Goal: Task Accomplishment & Management: Use online tool/utility

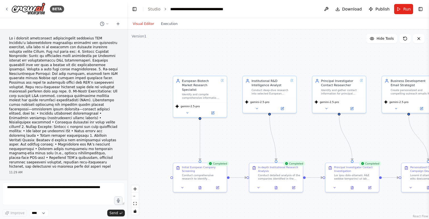
scroll to position [793, 0]
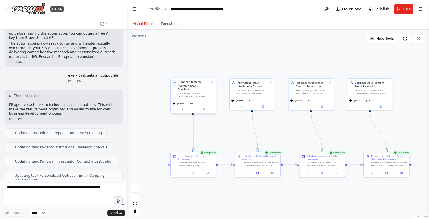
click at [184, 92] on div "Identify and compile comprehensive information about European biotech and pharm…" at bounding box center [193, 95] width 31 height 6
click at [159, 98] on div ".deletable-edge-delete-btn { width: 20px; height: 20px; border: 0px solid #ffff…" at bounding box center [278, 125] width 302 height 190
click at [205, 100] on div "gemini-2.5-pro" at bounding box center [193, 106] width 45 height 13
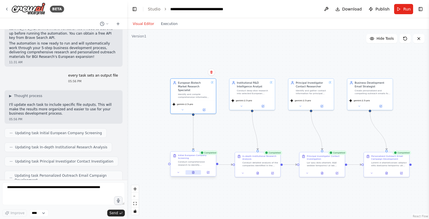
click at [193, 174] on button at bounding box center [194, 172] width 16 height 5
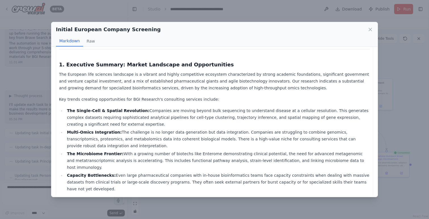
scroll to position [37, 0]
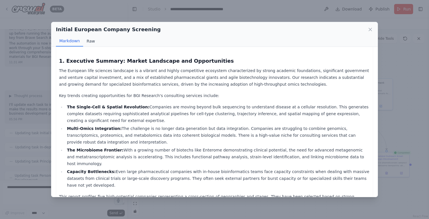
click at [87, 41] on button "Raw" at bounding box center [90, 41] width 15 height 11
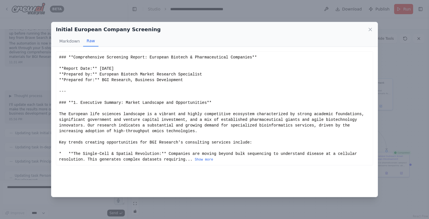
scroll to position [0, 0]
click at [68, 41] on button "Markdown" at bounding box center [69, 41] width 27 height 11
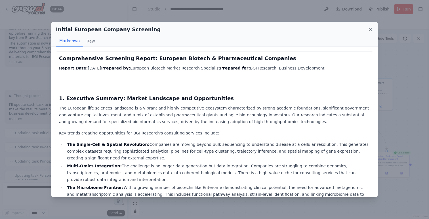
click at [372, 30] on icon at bounding box center [370, 30] width 6 height 6
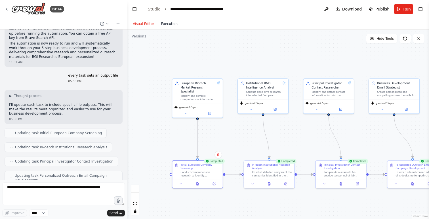
click at [171, 25] on button "Execution" at bounding box center [169, 23] width 24 height 7
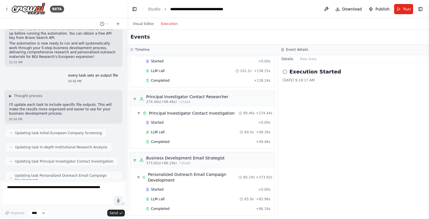
scroll to position [108, 0]
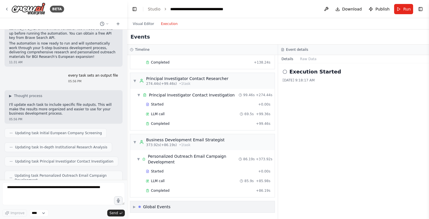
click at [153, 207] on div "Global Events" at bounding box center [157, 207] width 28 height 6
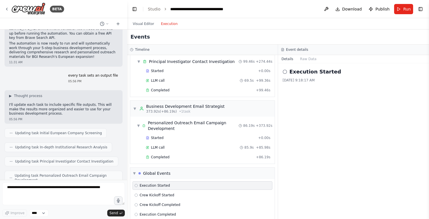
scroll to position [141, 0]
click at [242, 110] on div "▼ Business Development Email Strategist 373.92s (+86.19s) • 1 task" at bounding box center [202, 109] width 144 height 16
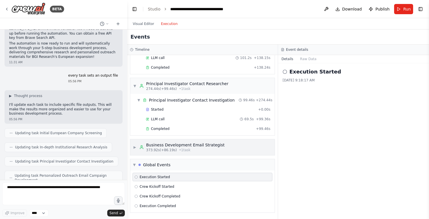
scroll to position [103, 0]
click at [133, 148] on span "▶" at bounding box center [134, 147] width 3 height 5
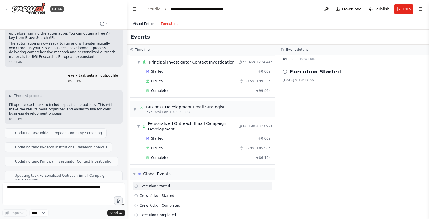
click at [137, 23] on button "Visual Editor" at bounding box center [143, 23] width 28 height 7
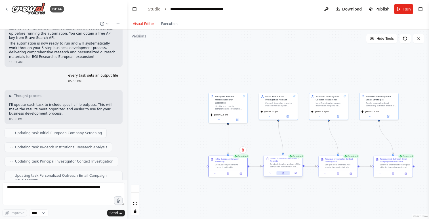
click at [281, 174] on button at bounding box center [282, 173] width 13 height 4
click at [284, 174] on icon at bounding box center [285, 173] width 2 height 2
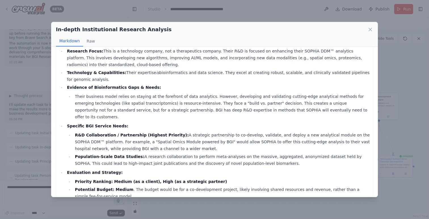
scroll to position [1328, 0]
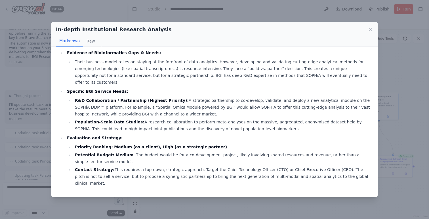
drag, startPoint x: 217, startPoint y: 161, endPoint x: 227, endPoint y: 123, distance: 39.2
copy div "Structured Database File ( rd_branches_database.csv ) Company Name,Branch Locat…"
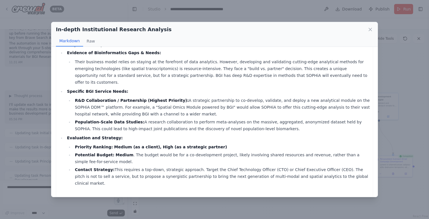
copy code "Microenvironment"
click at [192, 152] on div at bounding box center [192, 152] width 0 height 0
drag, startPoint x: 63, startPoint y: 150, endPoint x: 390, endPoint y: 214, distance: 333.7
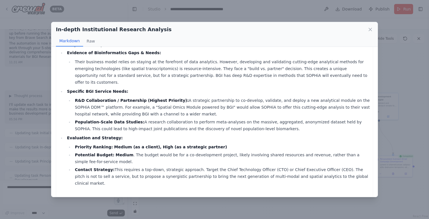
click at [390, 214] on div "In-depth Institutional Research Analysis Markdown Raw Institutional R&D Intelli…" at bounding box center [214, 109] width 429 height 219
copy code "Company Name,Branch Location,Research Focus,Technology Platforms,BGI Service Ne…"
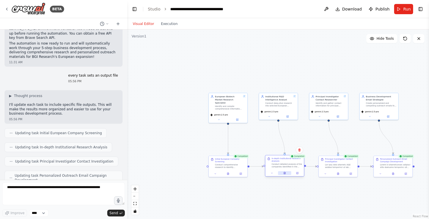
click at [284, 173] on icon at bounding box center [284, 173] width 1 height 0
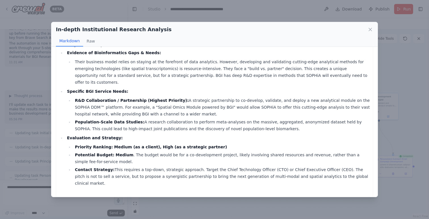
drag, startPoint x: 63, startPoint y: 150, endPoint x: 378, endPoint y: 182, distance: 316.9
click at [378, 182] on div "In-depth Institutional Research Analysis Markdown Raw Institutional R&D Intelli…" at bounding box center [214, 109] width 429 height 219
copy code "Company Name,Branch Location,Research Focus,Technology Platforms,BGI Service Ne…"
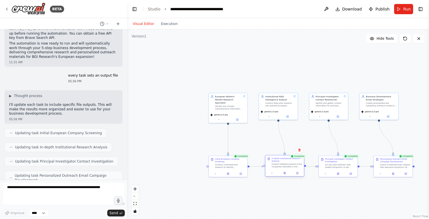
click at [286, 176] on div at bounding box center [284, 173] width 39 height 7
click at [284, 176] on div at bounding box center [284, 173] width 39 height 7
click at [285, 171] on button at bounding box center [284, 173] width 13 height 4
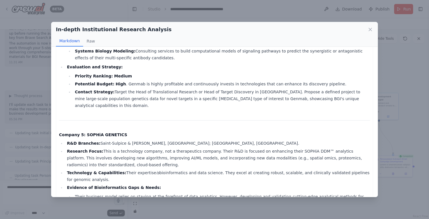
scroll to position [1328, 0]
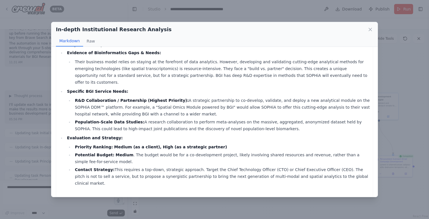
click at [210, 152] on div at bounding box center [210, 152] width 0 height 0
drag, startPoint x: 63, startPoint y: 151, endPoint x: 63, endPoint y: 187, distance: 36.6
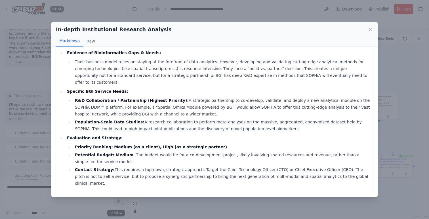
copy code "Company Name,Branch Location,Research Focus,Technology Platforms,BGI Service Ne…"
click at [371, 29] on icon at bounding box center [370, 30] width 6 height 6
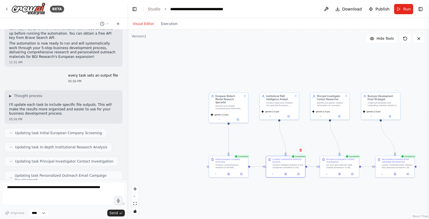
click at [168, 140] on div ".deletable-edge-delete-btn { width: 20px; height: 20px; border: 0px solid #ffff…" at bounding box center [278, 125] width 302 height 190
click at [301, 175] on div at bounding box center [285, 173] width 39 height 7
click at [299, 175] on icon at bounding box center [298, 173] width 3 height 3
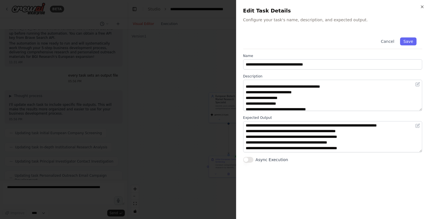
scroll to position [91, 0]
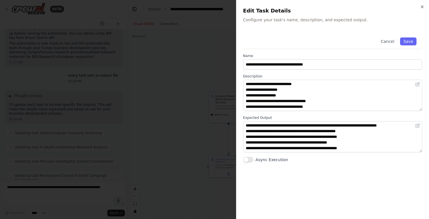
click at [201, 122] on div at bounding box center [214, 109] width 429 height 219
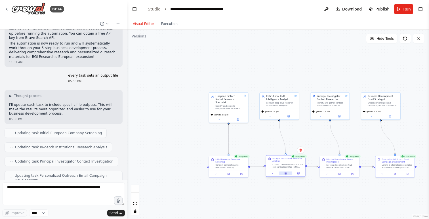
click at [286, 173] on icon at bounding box center [286, 173] width 2 height 2
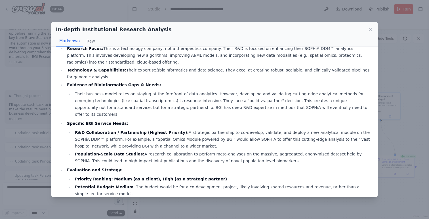
scroll to position [1328, 0]
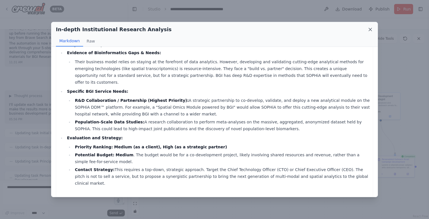
click at [368, 30] on icon at bounding box center [370, 30] width 6 height 6
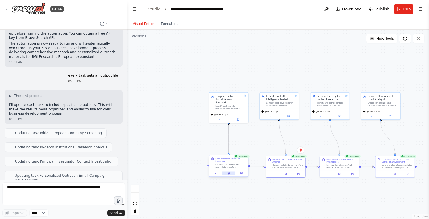
click at [229, 175] on icon at bounding box center [228, 173] width 3 height 3
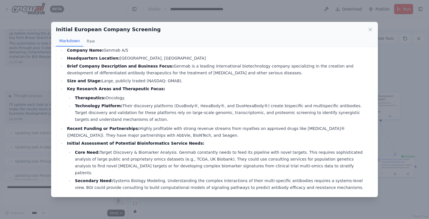
scroll to position [955, 0]
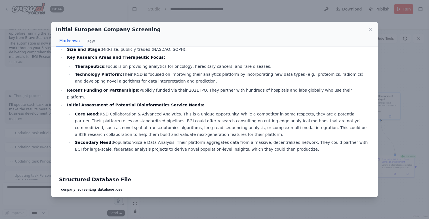
click at [287, 209] on div "Initial European Company Screening Markdown Raw Comprehensive Screening Report:…" at bounding box center [214, 109] width 429 height 219
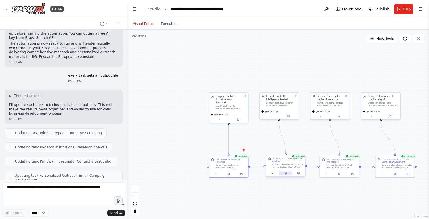
click at [285, 173] on icon at bounding box center [286, 173] width 2 height 2
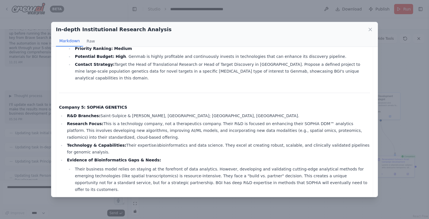
scroll to position [1328, 0]
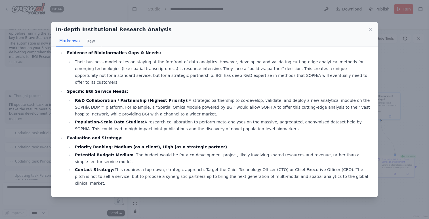
drag, startPoint x: 63, startPoint y: 150, endPoint x: 75, endPoint y: 188, distance: 39.2
copy code "Company Name,Branch Location,Research Focus,Technology Platforms,BGI Service Ne…"
click at [373, 28] on icon at bounding box center [370, 30] width 6 height 6
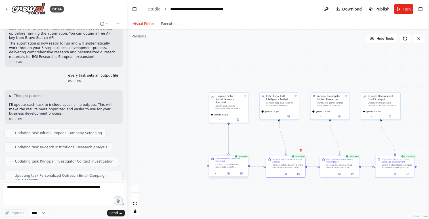
click at [230, 177] on div "Initial European Company Screening Conduct comprehensive research to identify {…" at bounding box center [229, 166] width 40 height 22
click at [230, 176] on div at bounding box center [228, 173] width 39 height 7
click at [228, 172] on icon at bounding box center [228, 173] width 3 height 3
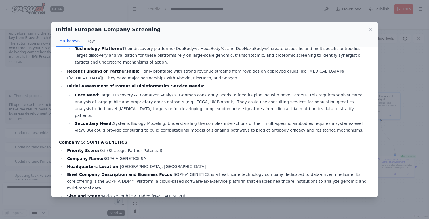
scroll to position [955, 0]
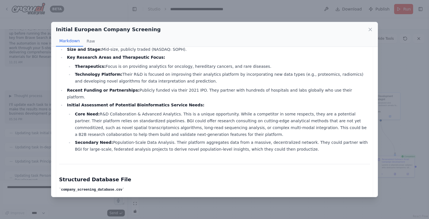
drag, startPoint x: 62, startPoint y: 156, endPoint x: 73, endPoint y: 189, distance: 34.2
click at [73, 199] on pre at bounding box center [214, 218] width 311 height 39
copy code "Company Name,Country,HQ Location,Company Size,Research Areas,Funding Status,Pri…"
click at [371, 29] on icon at bounding box center [370, 29] width 3 height 3
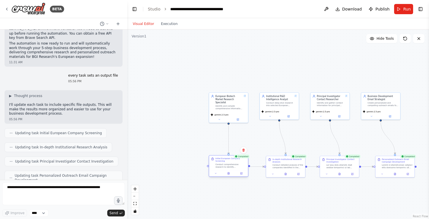
click at [221, 161] on div "Initial European Company Screening" at bounding box center [230, 159] width 31 height 5
click at [241, 174] on icon at bounding box center [241, 174] width 2 height 2
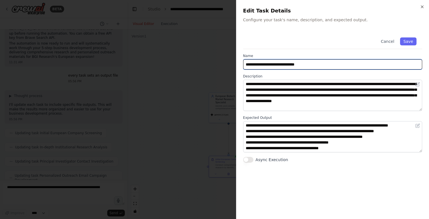
click at [275, 64] on input "**********" at bounding box center [332, 64] width 179 height 10
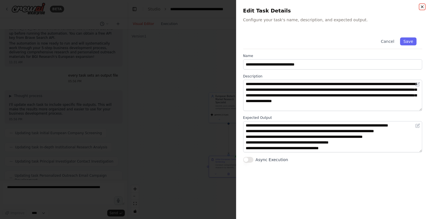
click at [423, 7] on icon "button" at bounding box center [422, 7] width 5 height 5
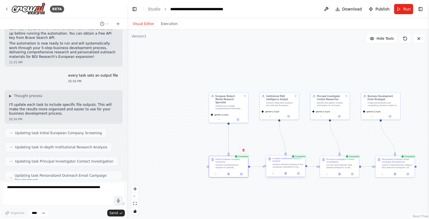
click at [283, 161] on div "In-depth Institutional Research Analysis" at bounding box center [287, 159] width 31 height 5
click at [300, 175] on button at bounding box center [298, 173] width 11 height 4
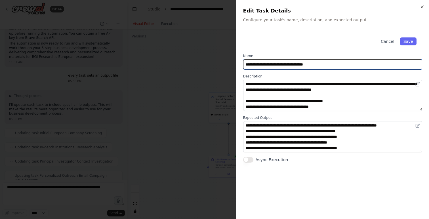
click at [284, 60] on input "**********" at bounding box center [332, 64] width 179 height 10
click at [284, 62] on input "**********" at bounding box center [332, 64] width 179 height 10
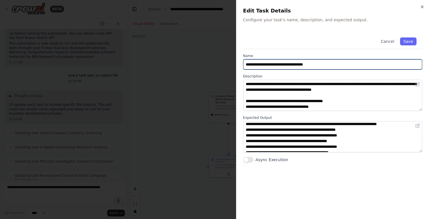
scroll to position [0, 0]
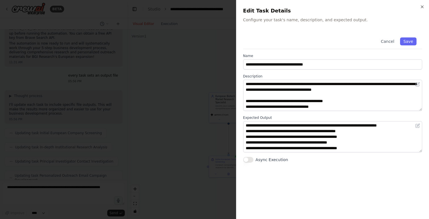
click at [186, 40] on div at bounding box center [214, 109] width 429 height 219
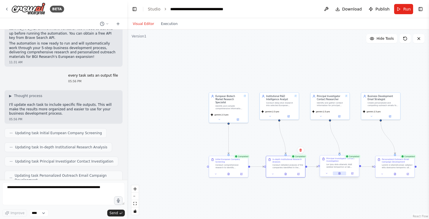
click at [341, 174] on button at bounding box center [339, 173] width 13 height 4
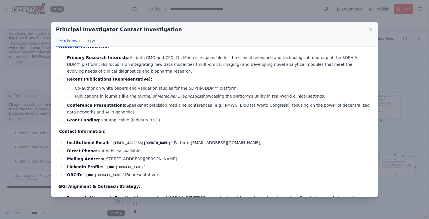
scroll to position [1538, 0]
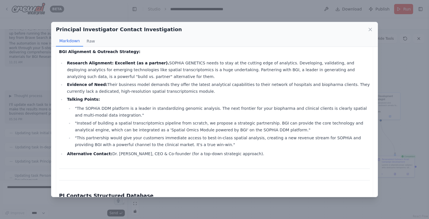
drag, startPoint x: 63, startPoint y: 156, endPoint x: 75, endPoint y: 188, distance: 33.9
copy code "Full Name,Title,Institution,Department,Email,Phone,Research Areas,Recent Public…"
click at [369, 30] on icon at bounding box center [370, 30] width 6 height 6
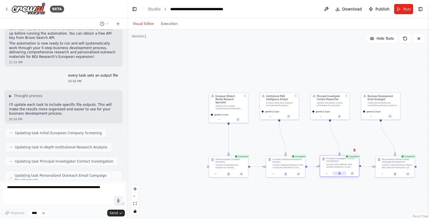
click at [341, 174] on button at bounding box center [339, 173] width 13 height 4
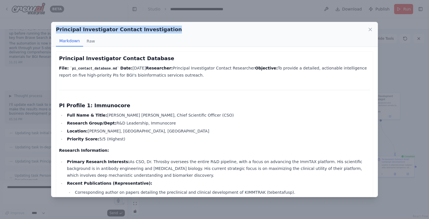
drag, startPoint x: 57, startPoint y: 29, endPoint x: 162, endPoint y: 28, distance: 105.3
click at [162, 28] on div "Principal Investigator Contact Investigation" at bounding box center [214, 30] width 317 height 8
copy h2 "Principal Investigator Contact Investigation"
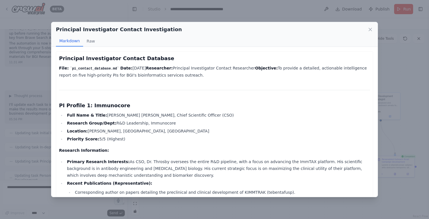
click at [373, 30] on div "Principal Investigator Contact Investigation Markdown Raw" at bounding box center [214, 34] width 326 height 25
click at [372, 30] on icon at bounding box center [370, 30] width 6 height 6
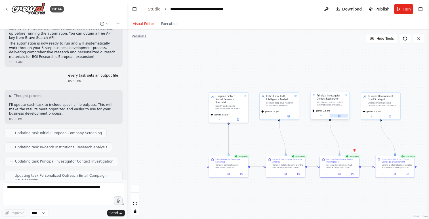
click at [341, 116] on button at bounding box center [339, 116] width 18 height 4
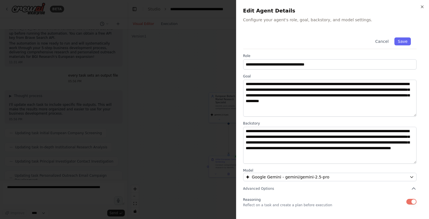
scroll to position [10, 0]
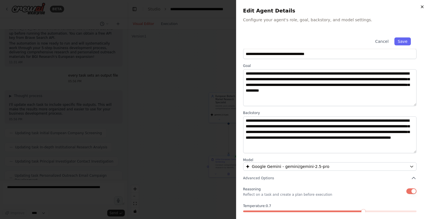
click at [422, 5] on icon "button" at bounding box center [422, 7] width 5 height 5
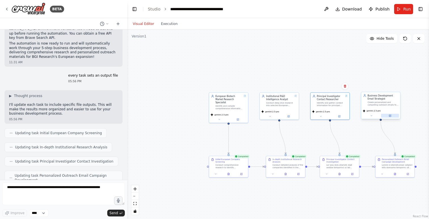
click at [391, 117] on icon at bounding box center [390, 115] width 3 height 3
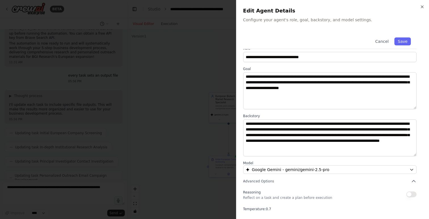
scroll to position [12, 0]
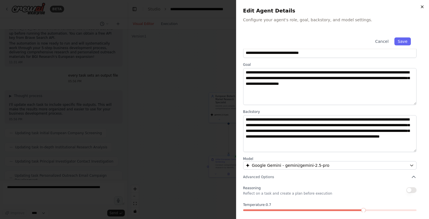
click at [421, 7] on icon "button" at bounding box center [422, 7] width 5 height 5
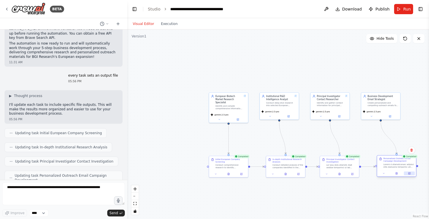
click at [408, 174] on icon at bounding box center [409, 174] width 2 height 2
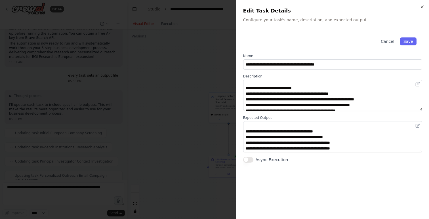
scroll to position [0, 0]
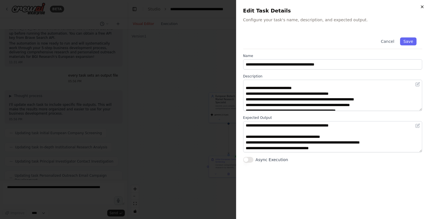
click at [423, 7] on icon "button" at bounding box center [422, 7] width 2 height 2
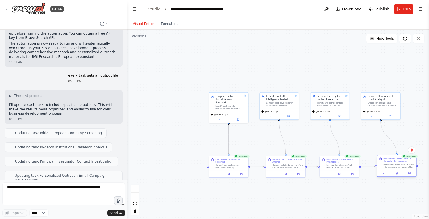
click at [397, 175] on div at bounding box center [396, 173] width 39 height 7
click at [397, 173] on icon at bounding box center [397, 173] width 2 height 2
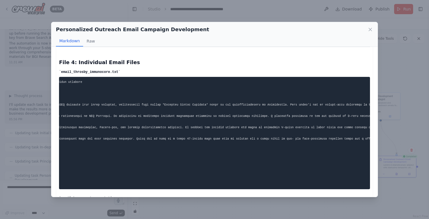
scroll to position [0, 107]
click at [372, 31] on icon at bounding box center [370, 30] width 6 height 6
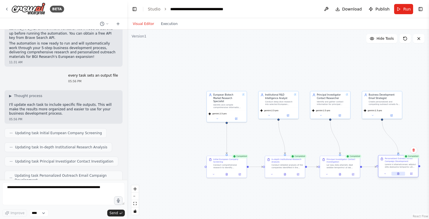
click at [398, 174] on icon at bounding box center [399, 174] width 2 height 2
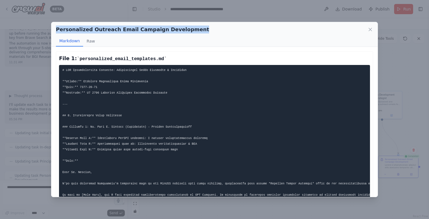
drag, startPoint x: 56, startPoint y: 29, endPoint x: 190, endPoint y: 28, distance: 133.9
click at [190, 28] on div "Personalized Outreach Email Campaign Development" at bounding box center [214, 30] width 317 height 8
copy h2 "Personalized Outreach Email Campaign Development"
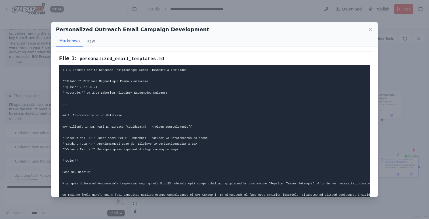
click at [374, 29] on div "Personalized Outreach Email Campaign Development Markdown Raw" at bounding box center [214, 34] width 326 height 25
click at [370, 29] on icon at bounding box center [370, 29] width 3 height 3
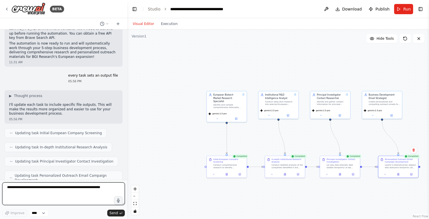
click at [86, 193] on textarea at bounding box center [63, 193] width 123 height 23
paste textarea "**********"
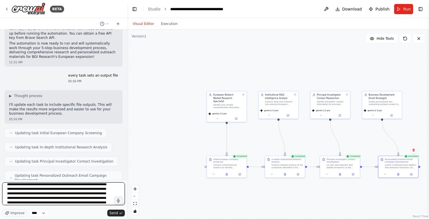
scroll to position [95, 0]
click at [7, 196] on textarea at bounding box center [63, 193] width 123 height 23
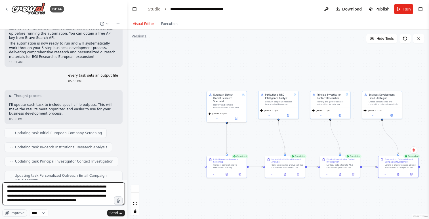
scroll to position [158, 0]
click at [35, 197] on textarea at bounding box center [63, 193] width 123 height 23
click at [27, 201] on textarea at bounding box center [63, 193] width 123 height 23
type textarea "**********"
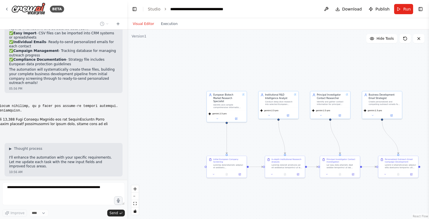
scroll to position [1153, 0]
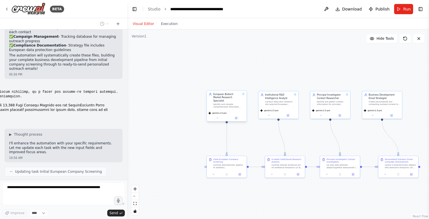
click at [211, 96] on div "European Biotech Market Research Specialist Identify and compile comprehensive …" at bounding box center [227, 101] width 36 height 16
click at [219, 116] on button at bounding box center [217, 118] width 18 height 4
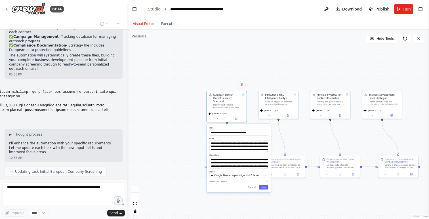
click at [181, 122] on div ".deletable-edge-delete-btn { width: 20px; height: 20px; border: 0px solid #ffff…" at bounding box center [278, 125] width 302 height 190
click at [188, 124] on div ".deletable-edge-delete-btn { width: 20px; height: 20px; border: 0px solid #ffff…" at bounding box center [278, 125] width 302 height 190
click at [254, 185] on button "Cancel" at bounding box center [252, 187] width 12 height 5
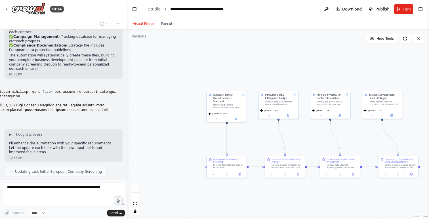
click at [145, 140] on div ".deletable-edge-delete-btn { width: 20px; height: 20px; border: 0px solid #ffff…" at bounding box center [278, 125] width 302 height 190
click at [180, 142] on div ".deletable-edge-delete-btn { width: 20px; height: 20px; border: 0px solid #ffff…" at bounding box center [278, 125] width 302 height 190
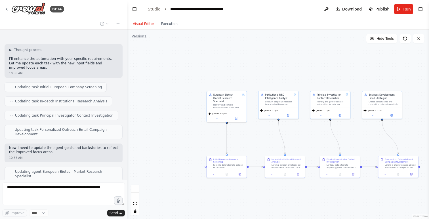
scroll to position [1251, 0]
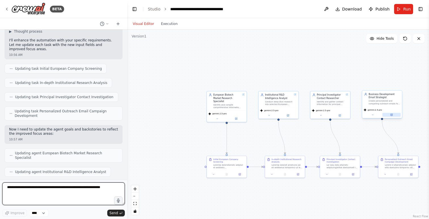
click at [392, 115] on icon at bounding box center [391, 114] width 1 height 1
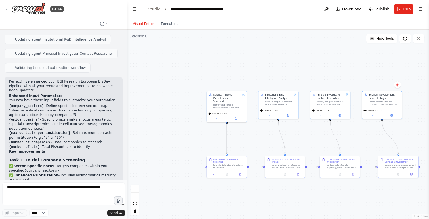
scroll to position [1389, 0]
click at [281, 59] on div ".deletable-edge-delete-btn { width: 20px; height: 20px; border: 0px solid #ffff…" at bounding box center [278, 125] width 302 height 190
click at [403, 10] on button "Run" at bounding box center [403, 9] width 19 height 10
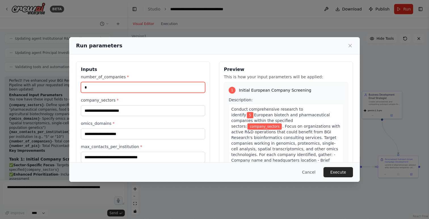
click at [146, 85] on input "*" at bounding box center [143, 87] width 124 height 11
type input "**"
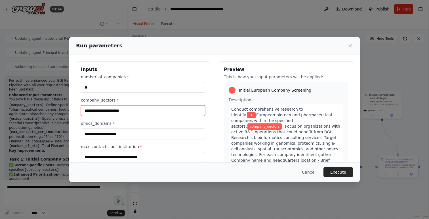
click at [139, 111] on input "company_sectors *" at bounding box center [143, 110] width 124 height 11
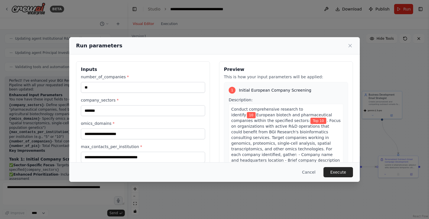
drag, startPoint x: 147, startPoint y: 39, endPoint x: 192, endPoint y: 38, distance: 45.1
click at [194, 38] on div "Run parameters" at bounding box center [214, 45] width 291 height 17
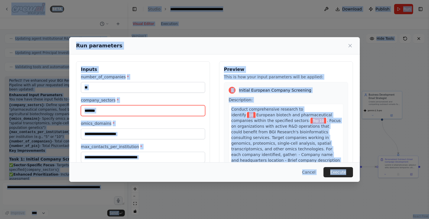
click at [108, 109] on input "******" at bounding box center [143, 110] width 124 height 11
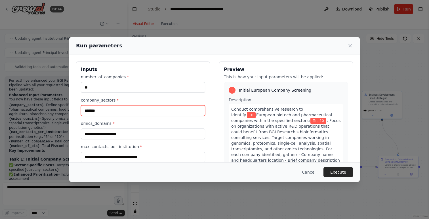
paste input "**********"
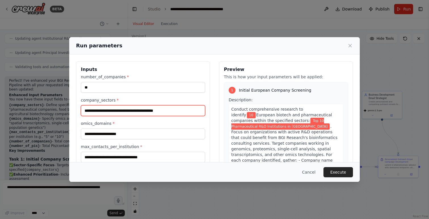
type input "**********"
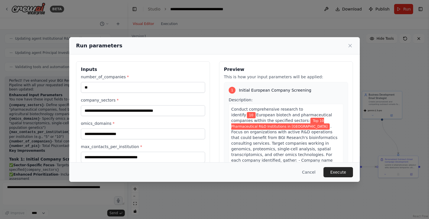
click at [54, 119] on div "**********" at bounding box center [214, 109] width 429 height 219
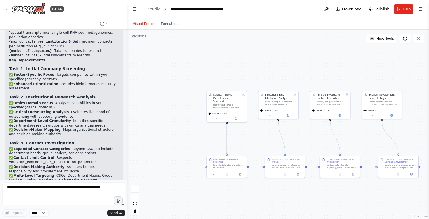
scroll to position [1558, 0]
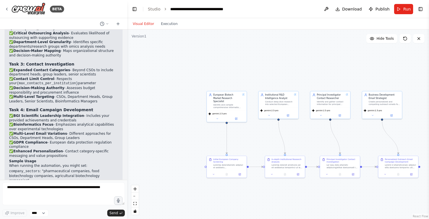
drag, startPoint x: 39, startPoint y: 128, endPoint x: 110, endPoint y: 127, distance: 70.4
click at [110, 183] on li "omics_domains : "spatial transcriptomics, single-cell RNA-seq, metagenomics"" at bounding box center [63, 187] width 109 height 9
click at [148, 102] on div ".deletable-edge-delete-btn { width: 20px; height: 20px; border: 0px solid #ffff…" at bounding box center [278, 125] width 302 height 190
click at [133, 66] on div ".deletable-edge-delete-btn { width: 20px; height: 20px; border: 0px solid #ffff…" at bounding box center [278, 125] width 302 height 190
click at [402, 9] on button "Run" at bounding box center [403, 9] width 19 height 10
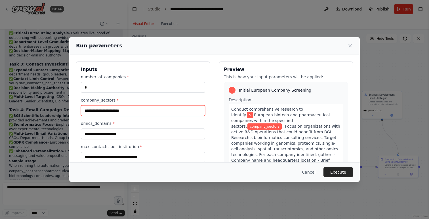
click at [159, 116] on input "company_sectors *" at bounding box center [143, 110] width 124 height 11
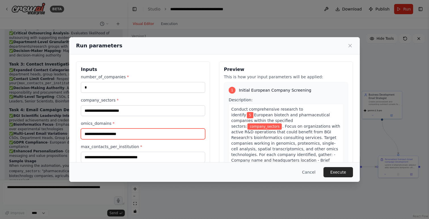
click at [151, 133] on input "omics_domains *" at bounding box center [143, 134] width 124 height 11
paste input "**********"
type input "**********"
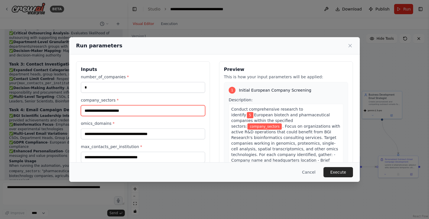
click at [149, 110] on input "company_sectors *" at bounding box center [143, 110] width 124 height 11
paste input "**********"
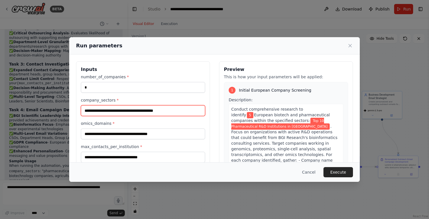
type input "**********"
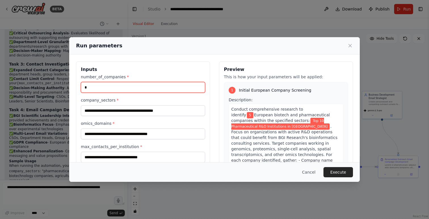
click at [132, 87] on input "*" at bounding box center [143, 87] width 124 height 11
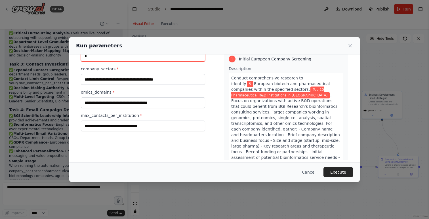
scroll to position [35, 0]
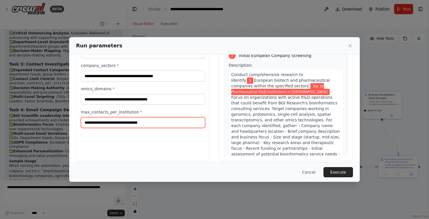
click at [133, 123] on input "max_contacts_per_institution *" at bounding box center [143, 122] width 124 height 11
click at [129, 124] on input "max_contacts_per_institution *" at bounding box center [143, 122] width 124 height 11
click at [141, 122] on input "max_contacts_per_institution *" at bounding box center [143, 122] width 124 height 11
click at [145, 122] on input "max_contacts_per_institution *" at bounding box center [143, 122] width 124 height 11
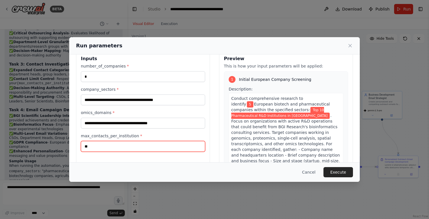
scroll to position [7, 0]
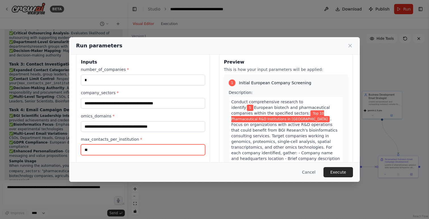
type input "**"
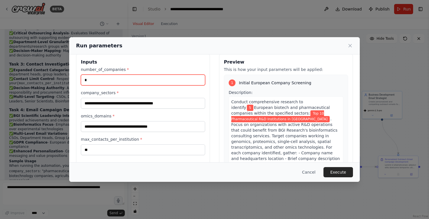
click at [114, 82] on input "*" at bounding box center [143, 80] width 124 height 11
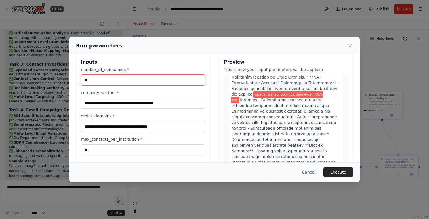
scroll to position [1325, 0]
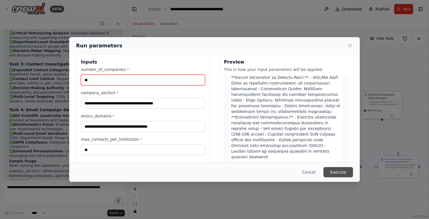
type input "**"
click at [334, 172] on button "Execute" at bounding box center [338, 172] width 30 height 10
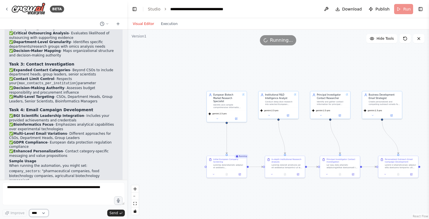
click at [42, 213] on select "****" at bounding box center [38, 212] width 19 height 7
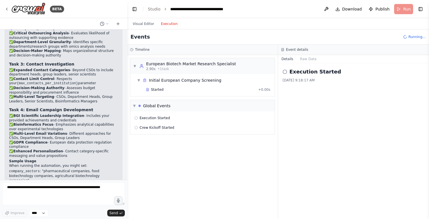
scroll to position [0, 0]
click at [169, 24] on button "Execution" at bounding box center [169, 23] width 24 height 7
click at [306, 58] on button "Raw Data" at bounding box center [308, 59] width 23 height 8
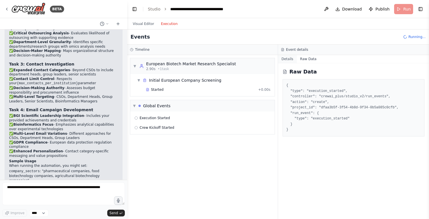
click at [292, 61] on button "Details" at bounding box center [287, 59] width 19 height 8
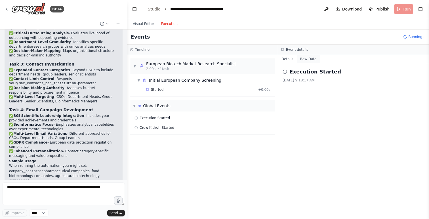
click at [308, 57] on button "Raw Data" at bounding box center [308, 59] width 23 height 8
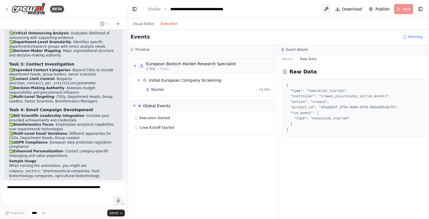
click at [328, 10] on button at bounding box center [326, 9] width 9 height 10
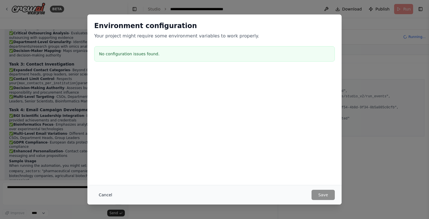
click at [106, 196] on button "Cancel" at bounding box center [105, 195] width 22 height 10
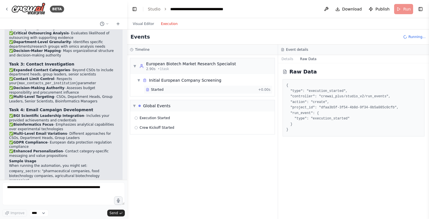
click at [172, 90] on div "Started" at bounding box center [201, 89] width 110 height 5
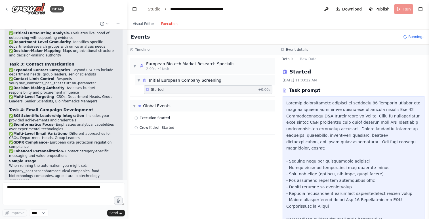
click at [138, 81] on span "▼" at bounding box center [138, 80] width 3 height 5
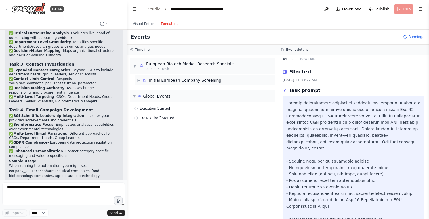
click at [138, 81] on span "▶" at bounding box center [138, 80] width 3 height 5
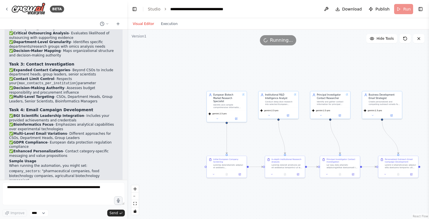
click at [140, 26] on button "Visual Editor" at bounding box center [143, 23] width 28 height 7
click at [171, 23] on button "Execution" at bounding box center [169, 23] width 24 height 7
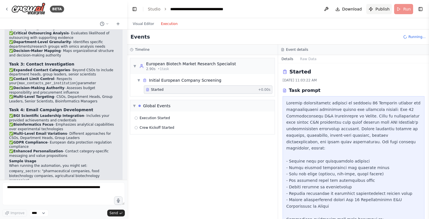
click at [380, 8] on span "Publish" at bounding box center [382, 9] width 14 height 6
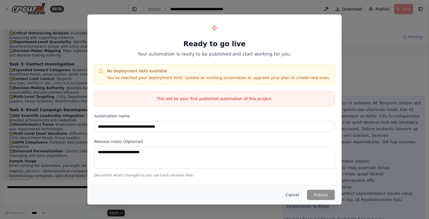
click at [290, 196] on button "Cancel" at bounding box center [292, 195] width 22 height 10
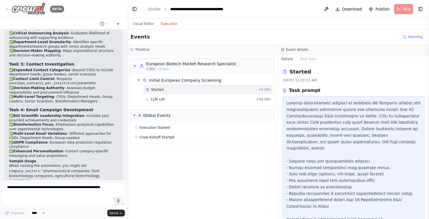
click at [6, 7] on icon at bounding box center [7, 9] width 5 height 5
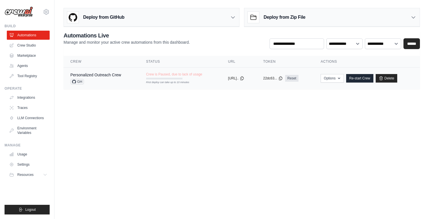
click at [130, 77] on td "Personalized Outreach Crew GH" at bounding box center [102, 79] width 76 height 22
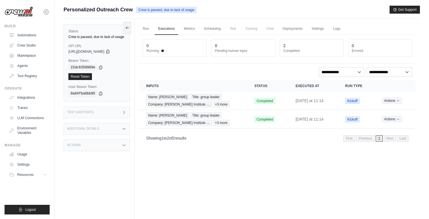
click at [47, 12] on icon at bounding box center [46, 12] width 2 height 2
click at [33, 193] on ul "Build Automations Crew Studio Marketplace Agents" at bounding box center [27, 119] width 45 height 191
click at [18, 154] on link "Usage" at bounding box center [28, 154] width 43 height 9
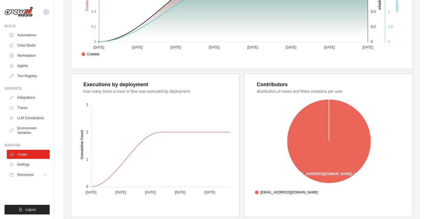
scroll to position [192, 0]
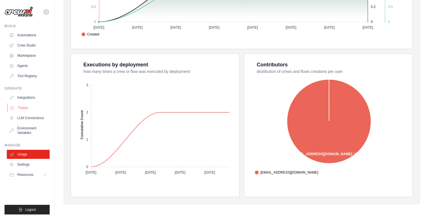
click at [20, 108] on link "Traces" at bounding box center [28, 107] width 43 height 9
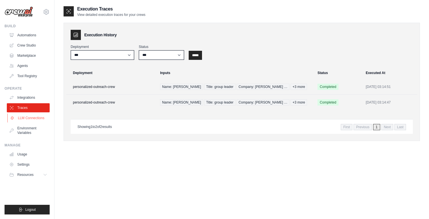
click at [25, 118] on link "LLM Connections" at bounding box center [28, 117] width 43 height 9
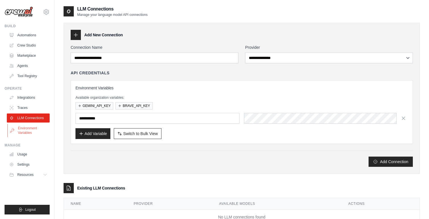
click at [26, 131] on link "Environment Variables" at bounding box center [28, 131] width 43 height 14
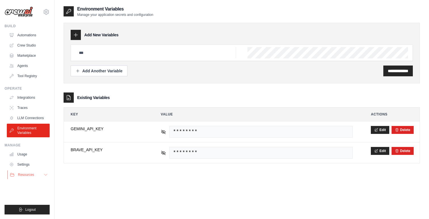
click at [25, 175] on span "Resources" at bounding box center [26, 175] width 16 height 5
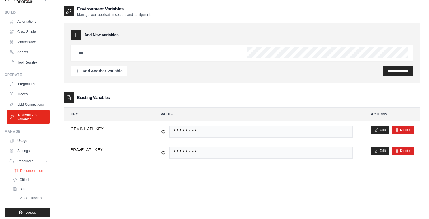
scroll to position [16, 0]
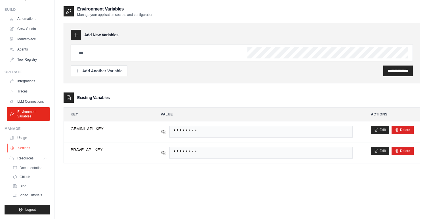
click at [24, 150] on link "Settings" at bounding box center [28, 148] width 43 height 9
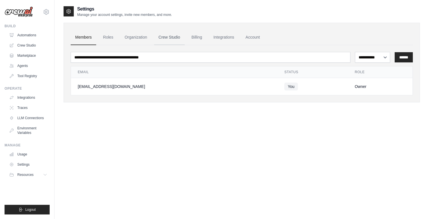
click at [178, 36] on link "Crew Studio" at bounding box center [169, 37] width 31 height 15
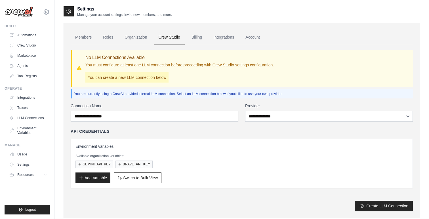
click at [139, 77] on p "You can create a new LLM connection below" at bounding box center [126, 77] width 83 height 10
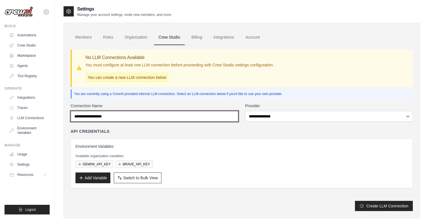
click at [142, 119] on input "Connection Name" at bounding box center [155, 116] width 168 height 11
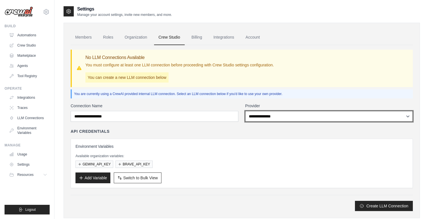
click at [265, 112] on select "**********" at bounding box center [329, 116] width 168 height 11
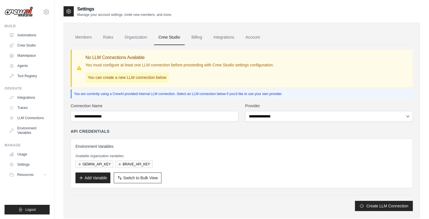
click at [205, 103] on label "Connection Name" at bounding box center [155, 106] width 168 height 6
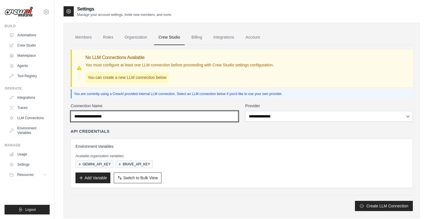
click at [205, 111] on input "Connection Name" at bounding box center [155, 116] width 168 height 11
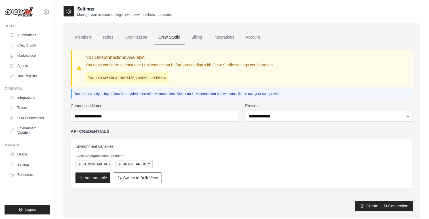
click at [272, 70] on div "No LLM Connections Available You must configure at least one LLM connection bef…" at bounding box center [179, 68] width 188 height 28
click at [159, 79] on p "You can create a new LLM connection below" at bounding box center [126, 77] width 83 height 10
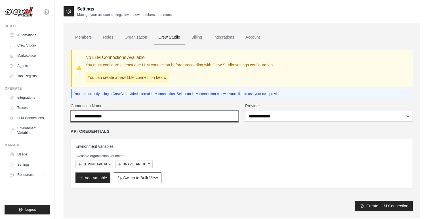
click at [137, 115] on input "Connection Name" at bounding box center [155, 116] width 168 height 11
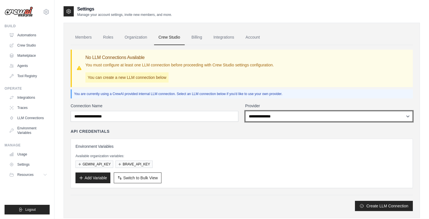
click at [252, 114] on select "**********" at bounding box center [329, 116] width 168 height 11
click at [245, 111] on select "**********" at bounding box center [329, 116] width 168 height 11
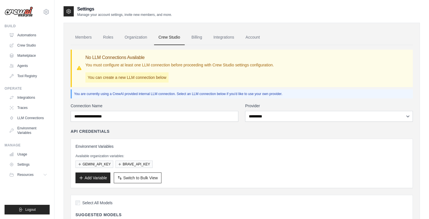
click at [263, 127] on div "**********" at bounding box center [242, 218] width 342 height 230
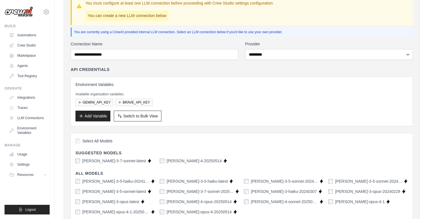
scroll to position [54, 0]
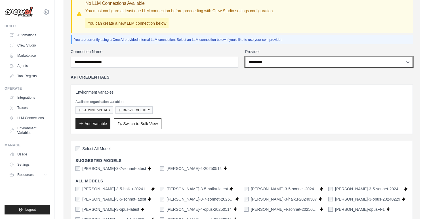
click at [283, 62] on select "**********" at bounding box center [329, 62] width 168 height 11
select select "*****"
click at [245, 57] on select "**********" at bounding box center [329, 62] width 168 height 11
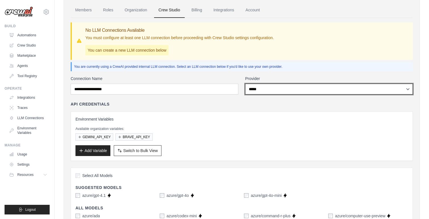
scroll to position [0, 0]
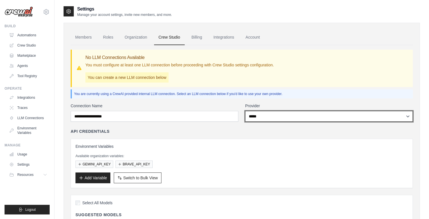
click at [264, 117] on select "**********" at bounding box center [329, 116] width 168 height 11
click at [245, 111] on select "**********" at bounding box center [329, 116] width 168 height 11
click at [264, 116] on select "**********" at bounding box center [329, 116] width 168 height 11
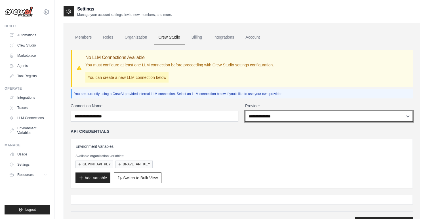
select select "******"
click at [245, 111] on select "**********" at bounding box center [329, 116] width 168 height 11
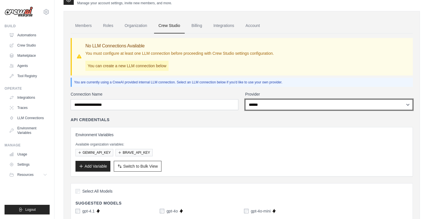
scroll to position [11, 0]
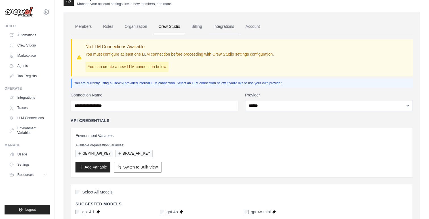
click at [232, 31] on link "Integrations" at bounding box center [224, 26] width 30 height 15
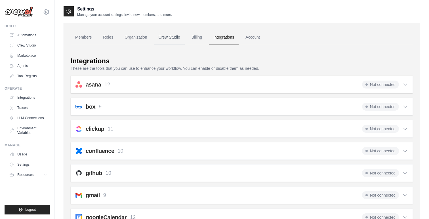
click at [171, 41] on link "Crew Studio" at bounding box center [169, 37] width 31 height 15
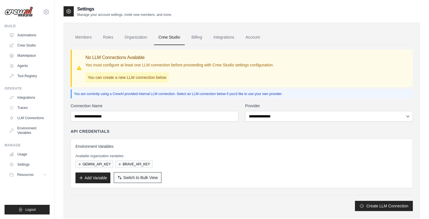
click at [127, 180] on span "Switch to Bulk View" at bounding box center [140, 178] width 35 height 6
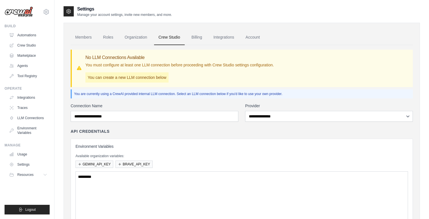
click at [203, 156] on p "Available organization variables:" at bounding box center [241, 156] width 333 height 5
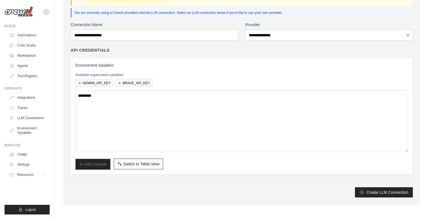
click at [127, 166] on span "Switch to Table View" at bounding box center [141, 164] width 36 height 6
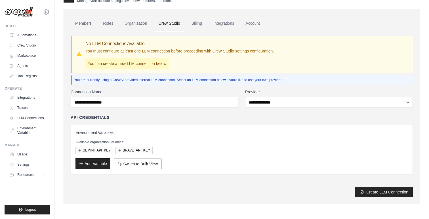
click at [97, 166] on button "Add Variable" at bounding box center [92, 163] width 35 height 11
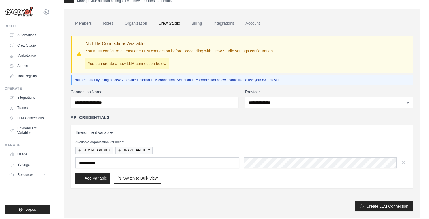
click at [178, 119] on div "API Credentials" at bounding box center [242, 118] width 342 height 6
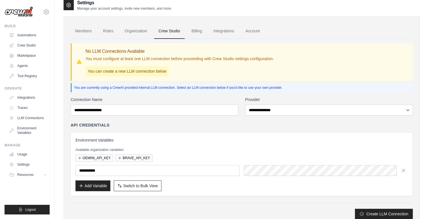
scroll to position [0, 0]
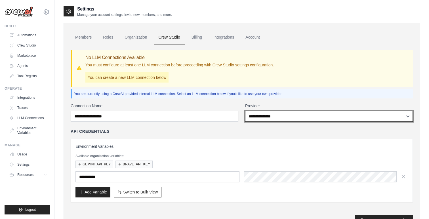
click at [267, 114] on select "**********" at bounding box center [329, 116] width 168 height 11
select select "******"
click at [245, 111] on select "**********" at bounding box center [329, 116] width 168 height 11
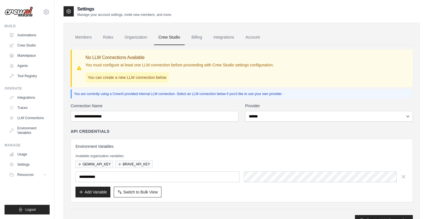
click at [277, 105] on label "Provider" at bounding box center [329, 106] width 168 height 6
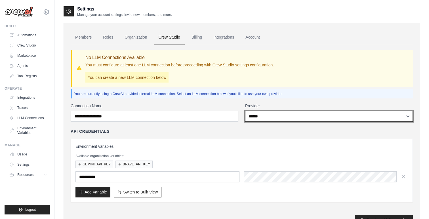
click at [277, 111] on select "**********" at bounding box center [329, 116] width 168 height 11
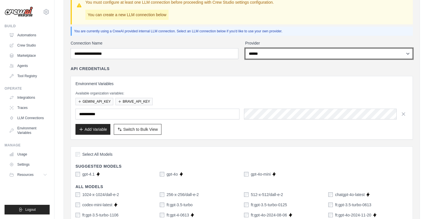
scroll to position [145, 0]
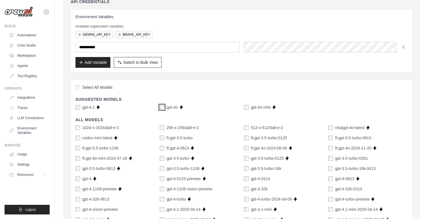
scroll to position [127, 0]
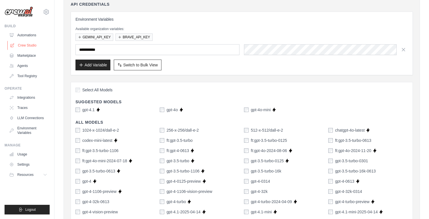
click at [27, 43] on link "Crew Studio" at bounding box center [28, 45] width 43 height 9
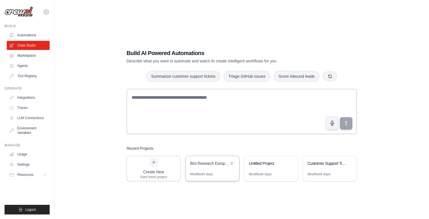
click at [212, 171] on div "BGI Research European BizDev Pipeline" at bounding box center [213, 164] width 54 height 16
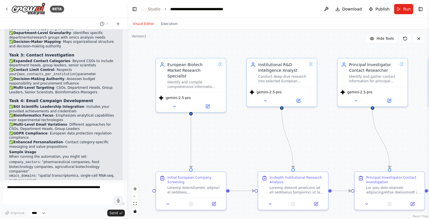
scroll to position [1558, 0]
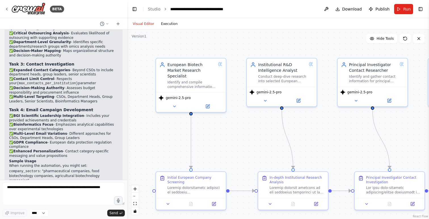
click at [171, 20] on button "Execution" at bounding box center [169, 23] width 24 height 7
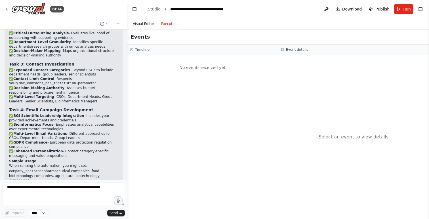
click at [146, 24] on button "Visual Editor" at bounding box center [143, 23] width 28 height 7
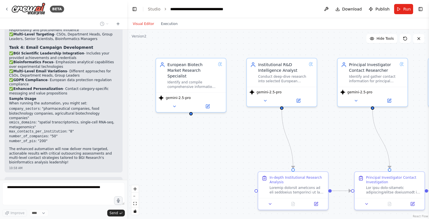
scroll to position [1625, 0]
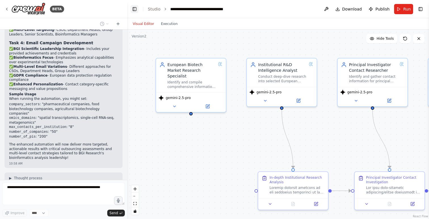
click at [134, 10] on button "Toggle Left Sidebar" at bounding box center [135, 9] width 8 height 8
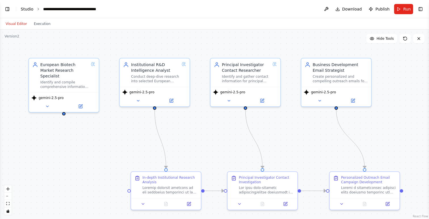
scroll to position [1639, 0]
click at [29, 10] on link "Studio" at bounding box center [27, 9] width 13 height 5
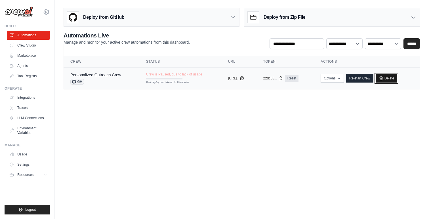
click at [398, 80] on link "Delete" at bounding box center [387, 78] width 22 height 9
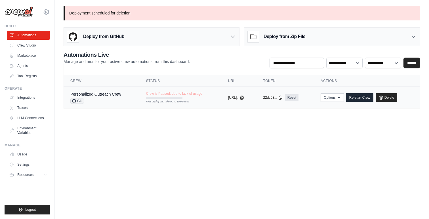
click at [185, 98] on div "Crew is Paused, due to lack of usage First deploy can take up to 10 minutes" at bounding box center [174, 94] width 56 height 7
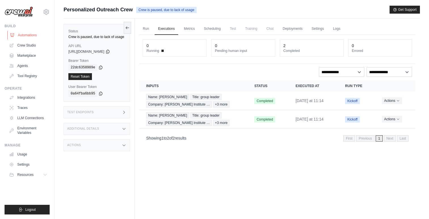
click at [28, 35] on link "Automations" at bounding box center [28, 35] width 43 height 9
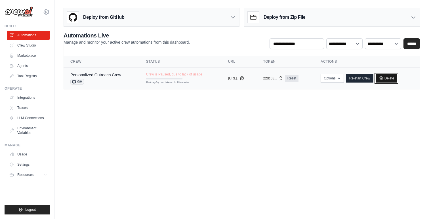
click at [398, 80] on link "Delete" at bounding box center [387, 78] width 22 height 9
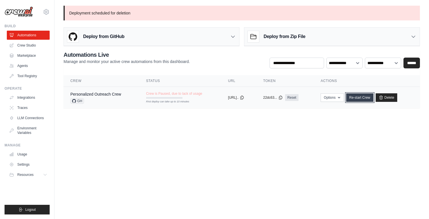
click at [370, 100] on link "Re-start Crew" at bounding box center [359, 97] width 27 height 9
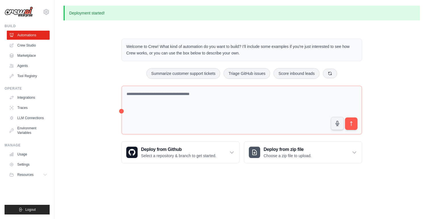
click at [374, 75] on div "Welcome to Crew! What kind of automation do you want to build? I'll include som…" at bounding box center [242, 101] width 356 height 143
click at [30, 47] on link "Crew Studio" at bounding box center [28, 45] width 43 height 9
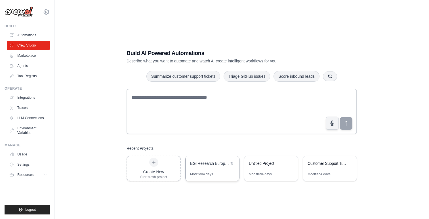
click at [200, 166] on div "BGI Research European BizDev Pipeline" at bounding box center [209, 164] width 39 height 7
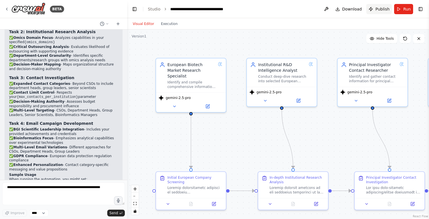
click at [383, 10] on span "Publish" at bounding box center [382, 9] width 14 height 6
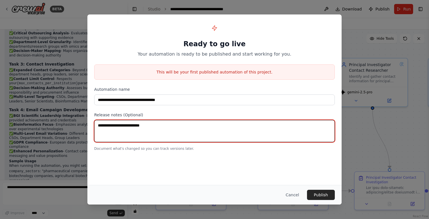
click at [228, 129] on textarea at bounding box center [214, 131] width 241 height 22
type textarea "*********"
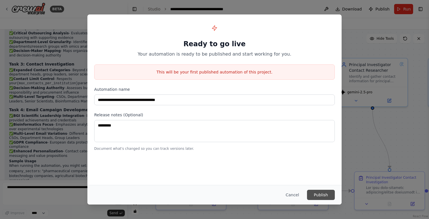
click at [327, 197] on button "Publish" at bounding box center [321, 195] width 28 height 10
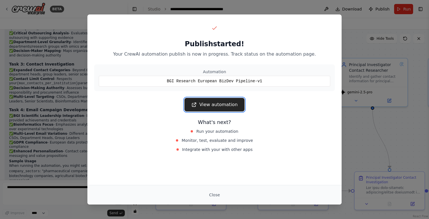
click at [228, 103] on link "View automation" at bounding box center [214, 105] width 60 height 14
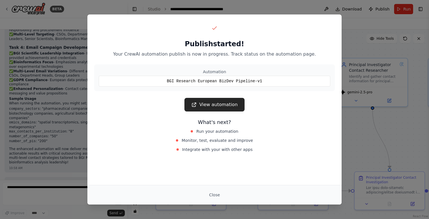
scroll to position [1625, 0]
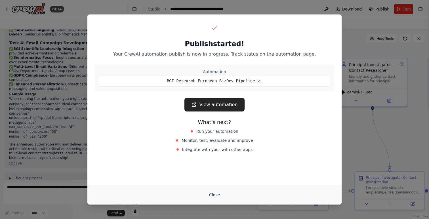
click at [217, 195] on button "Close" at bounding box center [215, 195] width 20 height 10
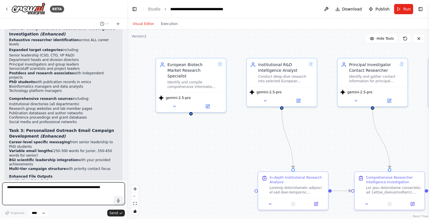
scroll to position [2021, 0]
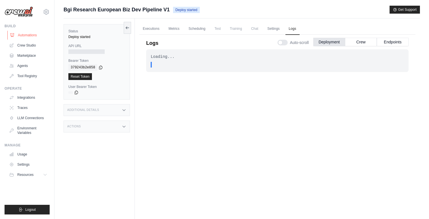
click at [27, 38] on link "Automations" at bounding box center [28, 35] width 43 height 9
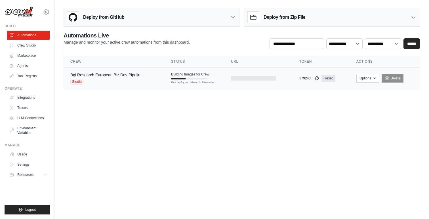
click at [193, 76] on span "Building Images for Crew" at bounding box center [190, 74] width 38 height 5
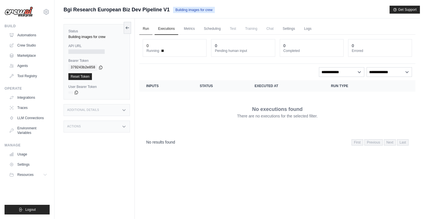
click at [144, 30] on link "Run" at bounding box center [145, 29] width 13 height 12
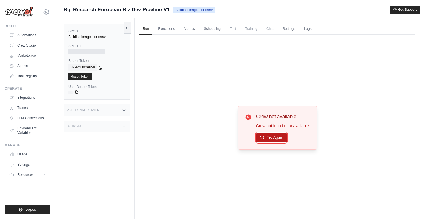
click at [267, 134] on button "Try Again" at bounding box center [271, 138] width 31 height 10
click at [260, 140] on icon at bounding box center [262, 137] width 5 height 5
click at [260, 140] on icon at bounding box center [262, 138] width 5 height 5
click at [33, 33] on link "Automations" at bounding box center [28, 35] width 43 height 9
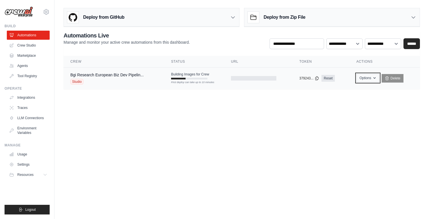
click at [360, 80] on button "Options" at bounding box center [367, 78] width 23 height 9
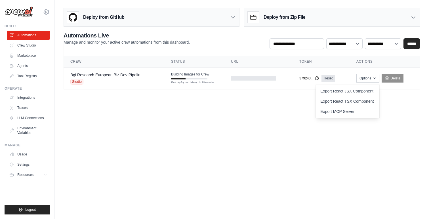
click at [269, 101] on main "Deploy from GitHub Deploy your project directly from GitHub. Select a repositor…" at bounding box center [241, 51] width 375 height 102
click at [252, 81] on td at bounding box center [258, 79] width 68 height 22
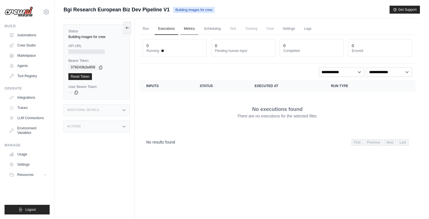
click at [188, 28] on link "Metrics" at bounding box center [189, 29] width 18 height 12
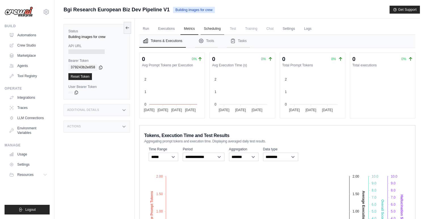
click at [217, 28] on link "Scheduling" at bounding box center [213, 29] width 24 height 12
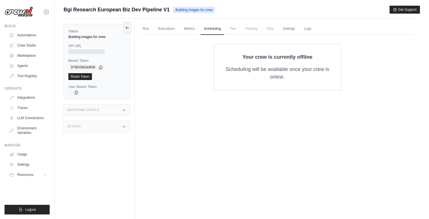
click at [239, 29] on span "Test" at bounding box center [232, 28] width 13 height 11
click at [259, 30] on span "Training" at bounding box center [251, 28] width 19 height 11
click at [144, 31] on link "Run" at bounding box center [145, 29] width 13 height 12
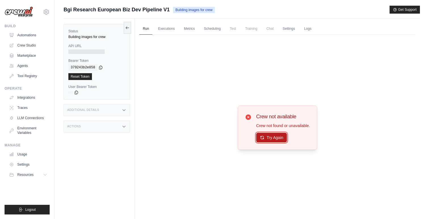
click at [277, 134] on button "Try Again" at bounding box center [271, 138] width 31 height 10
click at [76, 92] on icon at bounding box center [76, 92] width 5 height 5
click at [79, 77] on link "Reset Token" at bounding box center [80, 76] width 24 height 7
click at [99, 50] on div at bounding box center [86, 51] width 36 height 5
click at [94, 52] on div at bounding box center [86, 51] width 36 height 5
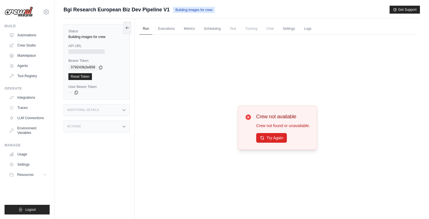
click at [94, 52] on div at bounding box center [86, 51] width 36 height 5
click at [100, 49] on div "API URL" at bounding box center [96, 49] width 57 height 10
click at [126, 28] on icon at bounding box center [127, 27] width 5 height 5
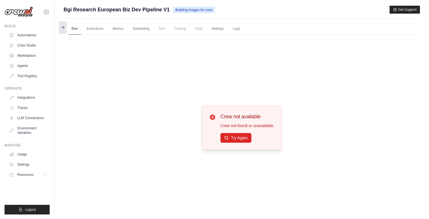
click at [63, 28] on icon at bounding box center [63, 27] width 1 height 2
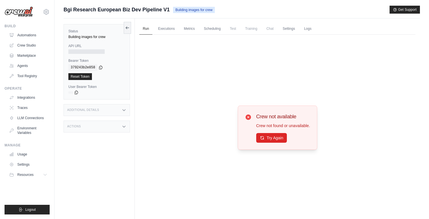
click at [104, 108] on div "Additional Details" at bounding box center [97, 110] width 66 height 12
click at [104, 161] on div "Actions" at bounding box center [97, 160] width 66 height 12
click at [270, 140] on button "Try Again" at bounding box center [271, 138] width 31 height 10
click at [278, 139] on button "Try Again" at bounding box center [271, 138] width 31 height 10
click at [27, 34] on link "Automations" at bounding box center [28, 35] width 43 height 9
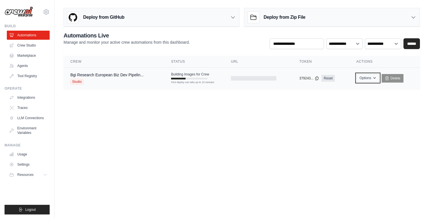
click at [369, 78] on button "Options" at bounding box center [367, 78] width 23 height 9
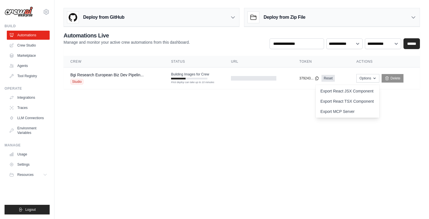
click at [274, 103] on body "ljhwahaha@gmail.com Settings Build Automations Crew Studio" at bounding box center [214, 109] width 429 height 219
click at [107, 75] on link "Bgi Research European Biz Dev Pipelin..." at bounding box center [106, 75] width 73 height 5
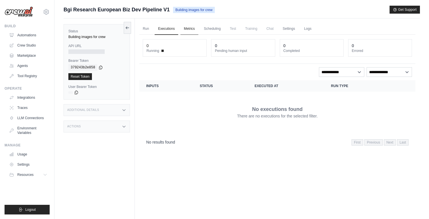
click at [187, 26] on link "Metrics" at bounding box center [189, 29] width 18 height 12
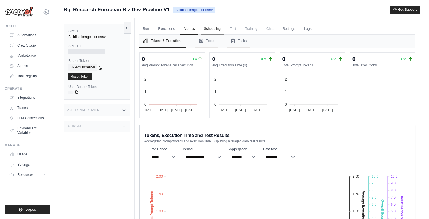
click at [215, 29] on link "Scheduling" at bounding box center [213, 29] width 24 height 12
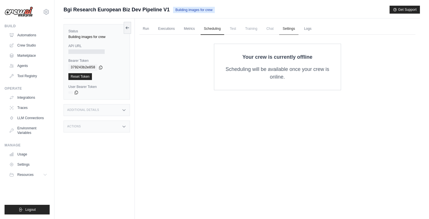
click at [298, 29] on link "Settings" at bounding box center [288, 29] width 19 height 12
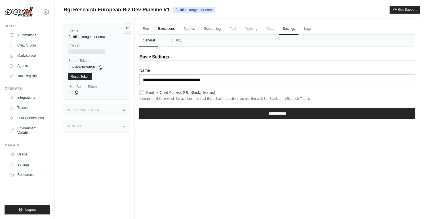
click at [162, 29] on link "Executions" at bounding box center [167, 29] width 24 height 12
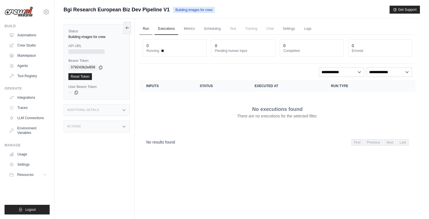
click at [142, 29] on link "Run" at bounding box center [145, 29] width 13 height 12
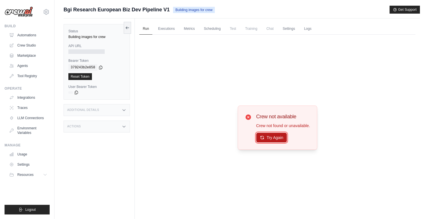
click at [280, 138] on button "Try Again" at bounding box center [271, 138] width 31 height 10
click at [31, 44] on link "Crew Studio" at bounding box center [28, 45] width 43 height 9
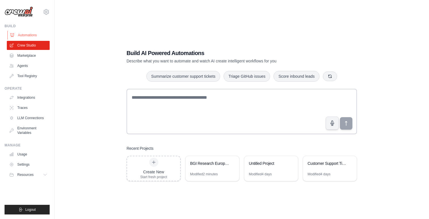
click at [31, 33] on link "Automations" at bounding box center [28, 35] width 43 height 9
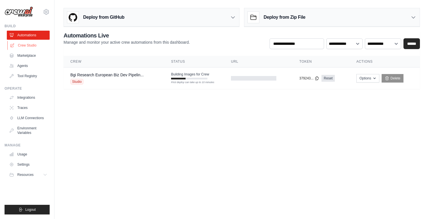
click at [26, 45] on link "Crew Studio" at bounding box center [28, 45] width 43 height 9
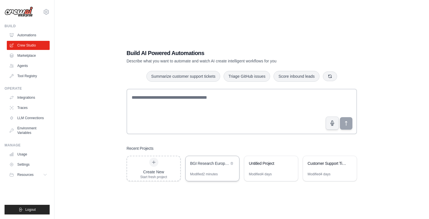
click at [214, 172] on div "Modified 2 minutes" at bounding box center [204, 174] width 28 height 5
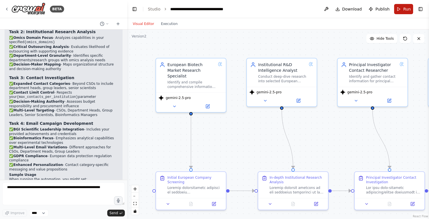
click at [401, 9] on button "Run" at bounding box center [403, 9] width 19 height 10
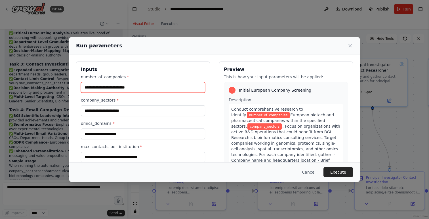
click at [142, 86] on input "number_of_companies *" at bounding box center [143, 87] width 124 height 11
type input "**"
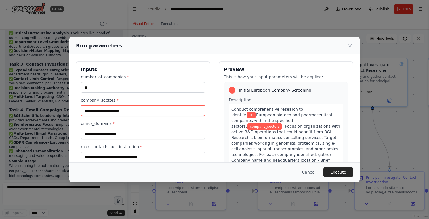
click at [136, 112] on input "company_sectors *" at bounding box center [143, 110] width 124 height 11
type input "**********"
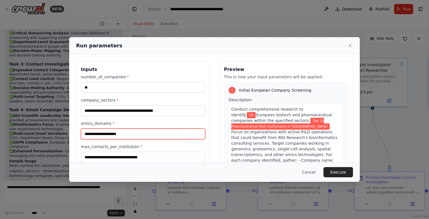
click at [138, 134] on input "omics_domains *" at bounding box center [143, 134] width 124 height 11
click at [136, 134] on input "omics_domains *" at bounding box center [143, 134] width 124 height 11
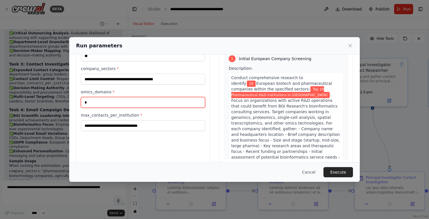
scroll to position [40, 0]
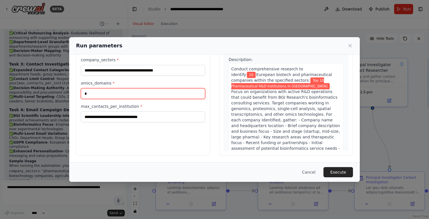
type input "*"
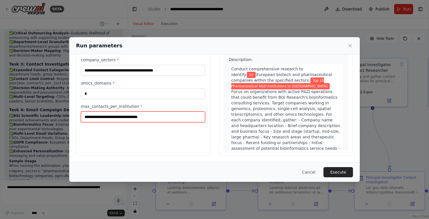
click at [131, 119] on input "max_contacts_per_institution *" at bounding box center [143, 117] width 124 height 11
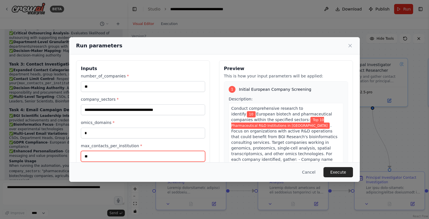
scroll to position [0, 0]
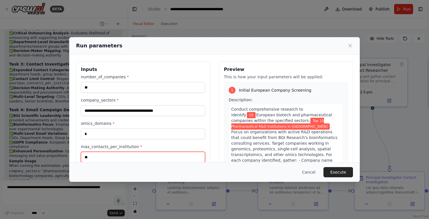
type input "**"
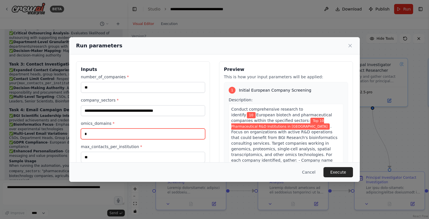
click at [128, 130] on input "*" at bounding box center [143, 134] width 124 height 11
click at [128, 132] on input "*" at bounding box center [143, 134] width 124 height 11
click at [103, 135] on input "**********" at bounding box center [143, 134] width 124 height 11
click at [179, 135] on input "**********" at bounding box center [143, 134] width 124 height 11
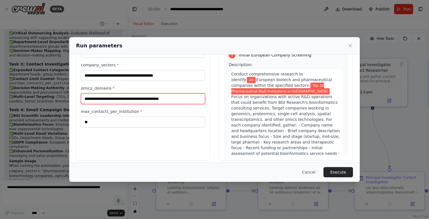
scroll to position [40, 0]
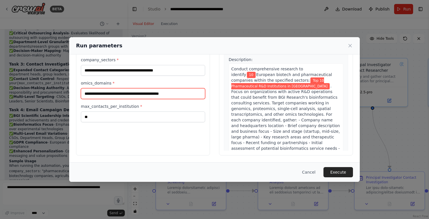
type input "**********"
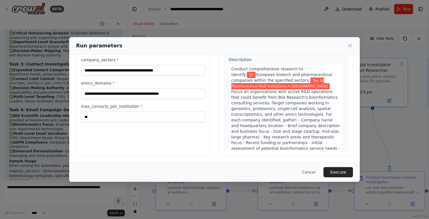
click at [172, 140] on div "**********" at bounding box center [143, 88] width 134 height 134
click at [339, 173] on button "Execute" at bounding box center [338, 172] width 30 height 10
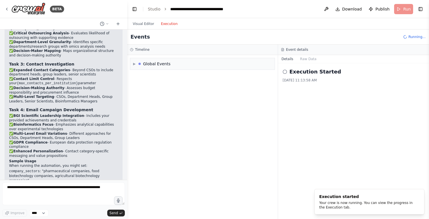
click at [172, 24] on button "Execution" at bounding box center [169, 23] width 24 height 7
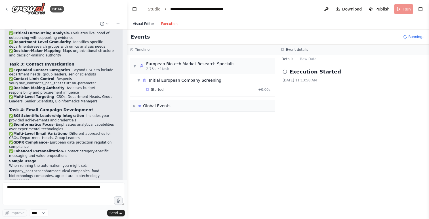
click at [139, 26] on button "Visual Editor" at bounding box center [143, 23] width 28 height 7
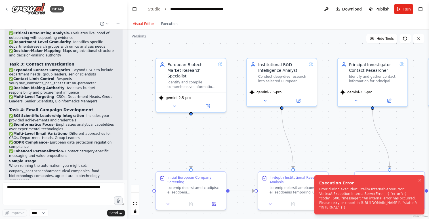
click at [367, 202] on div "Error during execution: litellm.InternalServerError: VertexAIException Internal…" at bounding box center [368, 198] width 98 height 23
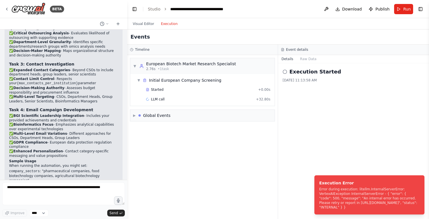
click at [171, 24] on button "Execution" at bounding box center [169, 23] width 24 height 7
click at [135, 114] on span "▶" at bounding box center [134, 115] width 3 height 5
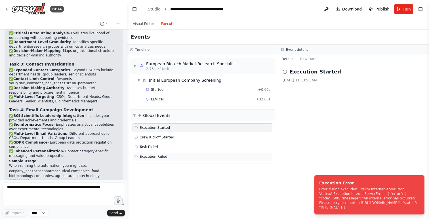
click at [157, 158] on span "Execution Failed" at bounding box center [154, 156] width 28 height 5
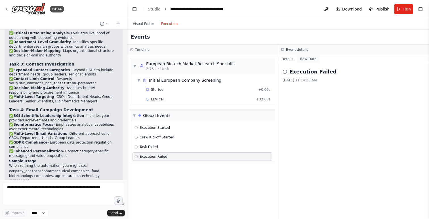
click at [306, 59] on button "Raw Data" at bounding box center [308, 59] width 23 height 8
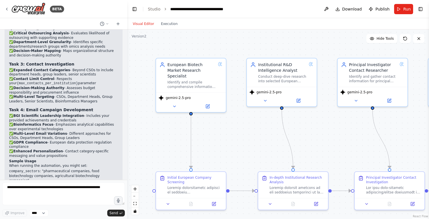
click at [141, 21] on button "Visual Editor" at bounding box center [143, 23] width 28 height 7
click at [407, 8] on span "Run" at bounding box center [407, 9] width 8 height 6
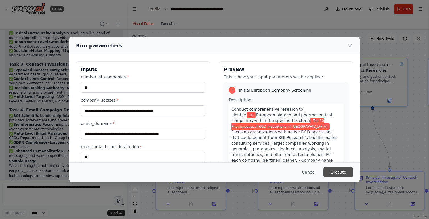
click at [334, 173] on button "Execute" at bounding box center [338, 172] width 30 height 10
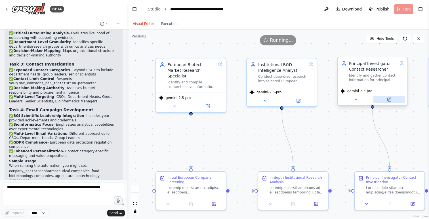
click at [388, 98] on icon at bounding box center [389, 99] width 3 height 3
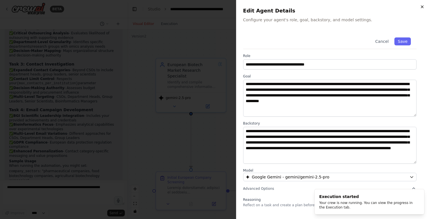
click at [423, 5] on icon "button" at bounding box center [422, 7] width 5 height 5
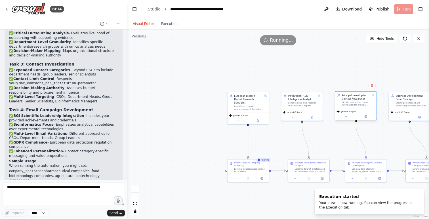
click at [366, 119] on div "gemini-2.5-pro" at bounding box center [355, 114] width 41 height 12
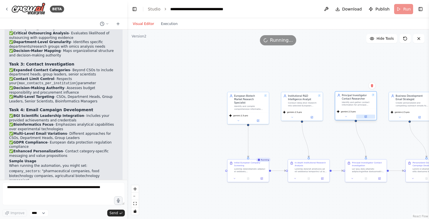
click at [365, 117] on icon at bounding box center [366, 116] width 2 height 2
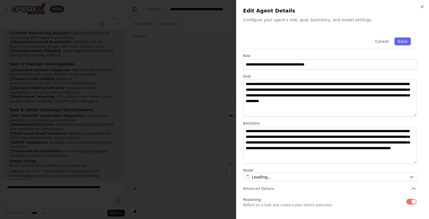
scroll to position [38, 0]
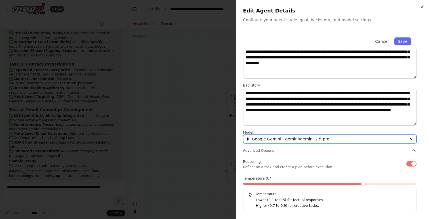
click at [346, 138] on div "Google Gemini - gemini/gemini-2.5-pro" at bounding box center [326, 139] width 161 height 6
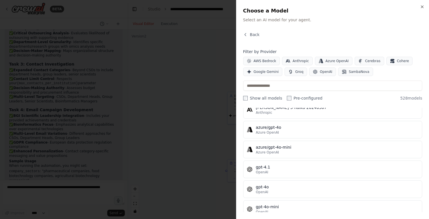
scroll to position [47, 0]
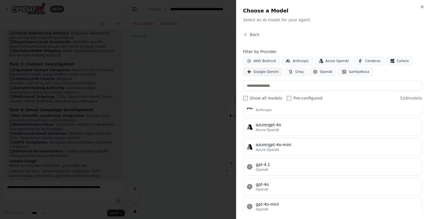
click at [262, 71] on span "Google Gemini" at bounding box center [266, 72] width 25 height 5
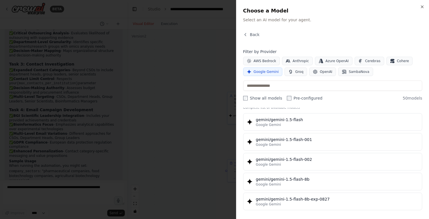
scroll to position [0, 0]
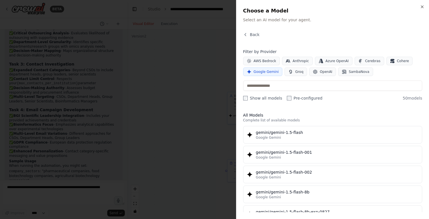
click at [207, 126] on div at bounding box center [214, 109] width 429 height 219
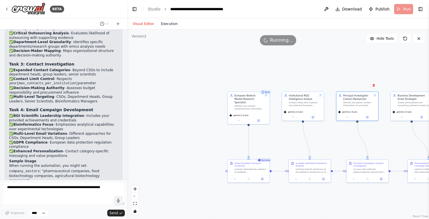
click at [169, 23] on button "Execution" at bounding box center [169, 23] width 24 height 7
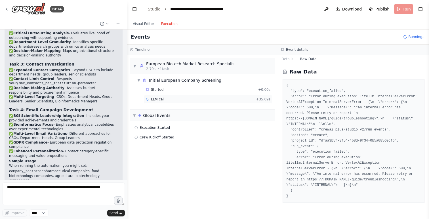
click at [160, 100] on span "LLM call" at bounding box center [158, 99] width 14 height 5
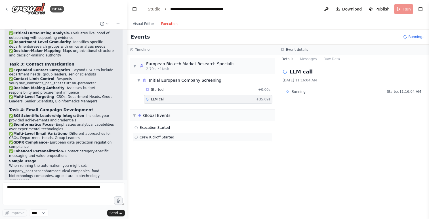
click at [159, 138] on span "Crew Kickoff Started" at bounding box center [157, 137] width 35 height 5
click at [166, 98] on div "LLM call + 35.09s" at bounding box center [208, 99] width 125 height 5
click at [311, 59] on button "Messages" at bounding box center [309, 59] width 24 height 8
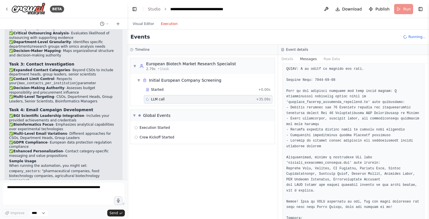
scroll to position [1063, 0]
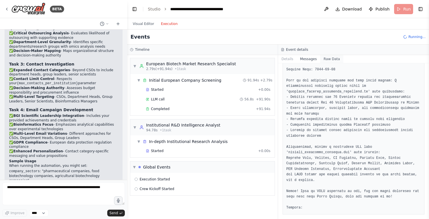
click at [331, 61] on button "Raw Data" at bounding box center [331, 59] width 23 height 8
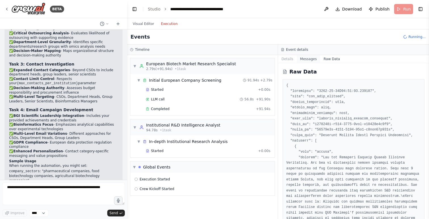
click at [312, 58] on button "Messages" at bounding box center [309, 59] width 24 height 8
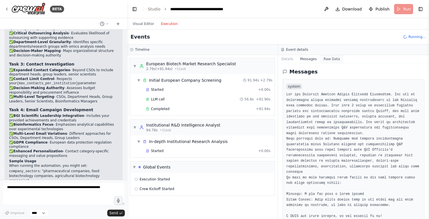
click at [334, 56] on button "Raw Data" at bounding box center [331, 59] width 23 height 8
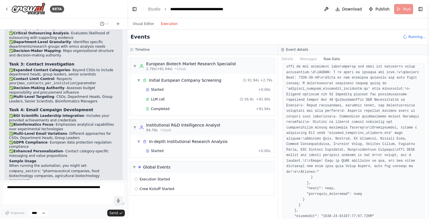
scroll to position [3950, 0]
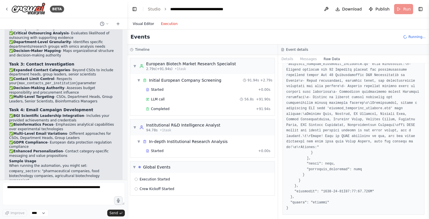
click at [142, 25] on button "Visual Editor" at bounding box center [143, 23] width 28 height 7
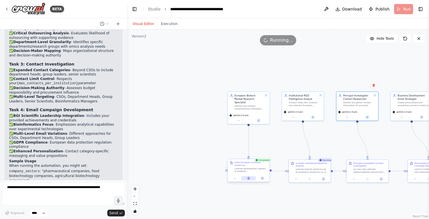
click at [249, 179] on icon at bounding box center [249, 178] width 2 height 2
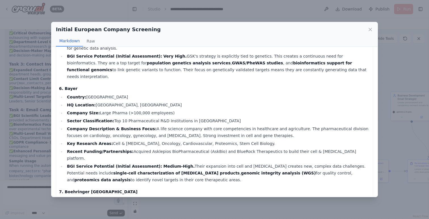
scroll to position [762, 0]
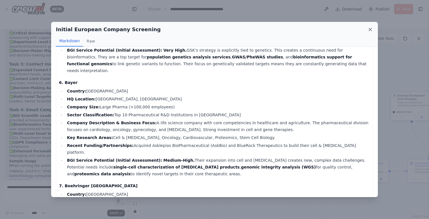
click at [369, 27] on icon at bounding box center [370, 30] width 6 height 6
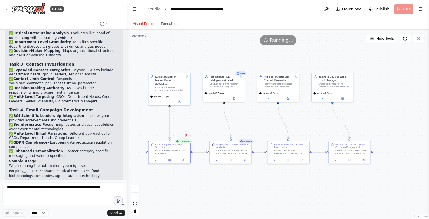
drag, startPoint x: 273, startPoint y: 142, endPoint x: 194, endPoint y: 123, distance: 81.1
click at [194, 123] on div ".deletable-edge-delete-btn { width: 20px; height: 20px; border: 0px solid #ffff…" at bounding box center [278, 125] width 302 height 190
click at [230, 159] on icon at bounding box center [231, 159] width 2 height 2
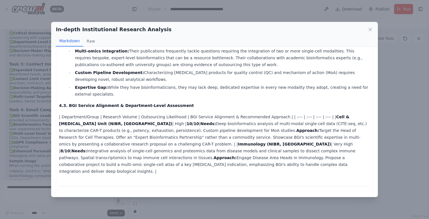
scroll to position [911, 0]
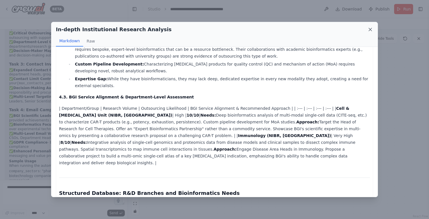
click at [371, 30] on icon at bounding box center [370, 29] width 3 height 3
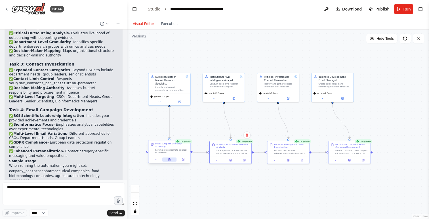
click at [171, 161] on button at bounding box center [169, 159] width 14 height 4
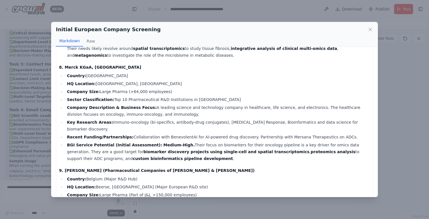
scroll to position [1201, 0]
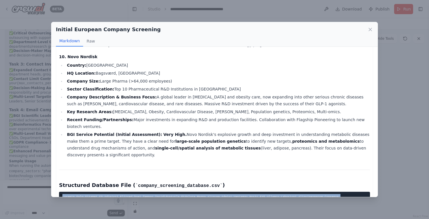
drag, startPoint x: 63, startPoint y: 127, endPoint x: 157, endPoint y: 188, distance: 112.3
copy code "Company Name,Country,HQ Location,Company Size,Sector Classification,Research Ar…"
click at [369, 29] on icon at bounding box center [370, 29] width 3 height 3
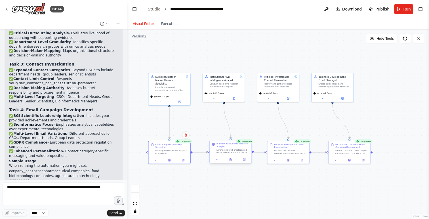
click at [232, 152] on div at bounding box center [232, 151] width 33 height 5
click at [245, 159] on icon at bounding box center [244, 159] width 3 height 3
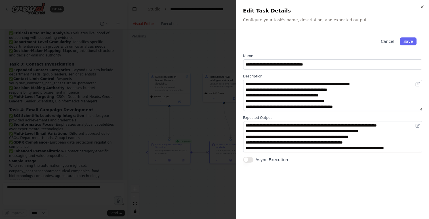
scroll to position [153, 0]
click at [211, 124] on div at bounding box center [214, 109] width 429 height 219
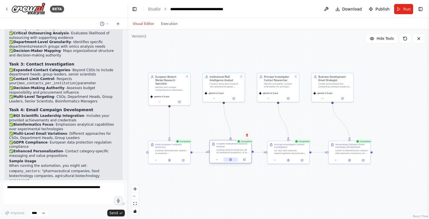
click at [230, 160] on icon at bounding box center [231, 159] width 2 height 2
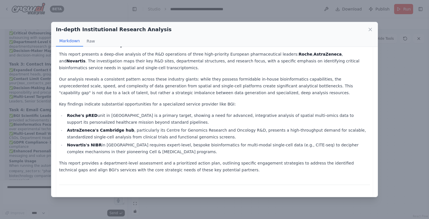
scroll to position [62, 0]
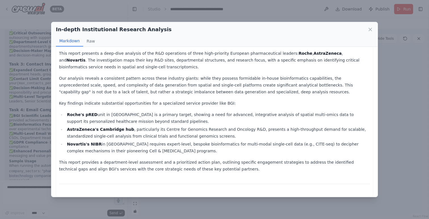
click at [244, 152] on li "Novartis's NIBR in Basel requires expert-level, bespoke bioinformatics for mult…" at bounding box center [217, 148] width 305 height 14
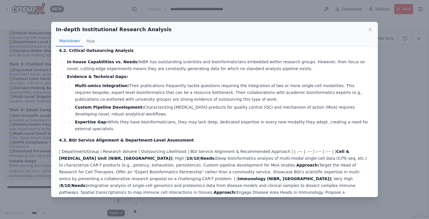
scroll to position [911, 0]
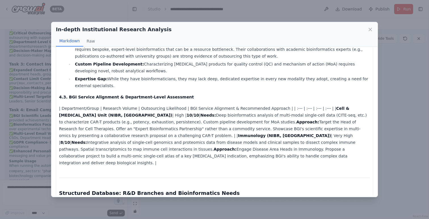
click at [69, 199] on pre at bounding box center [214, 221] width 311 height 44
drag, startPoint x: 63, startPoint y: 149, endPoint x: 102, endPoint y: 190, distance: 57.0
copy code "Company Name,Branch Location,Department,Research Focus,Technology Platforms,BGI…"
click at [368, 27] on icon at bounding box center [370, 30] width 6 height 6
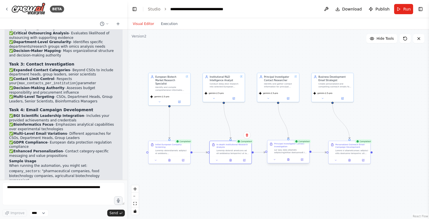
click at [290, 156] on div at bounding box center [289, 159] width 42 height 7
click at [289, 162] on div at bounding box center [289, 159] width 42 height 7
click at [289, 161] on button at bounding box center [288, 159] width 14 height 4
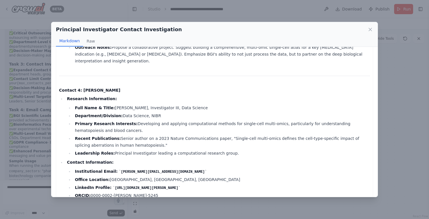
scroll to position [2088, 0]
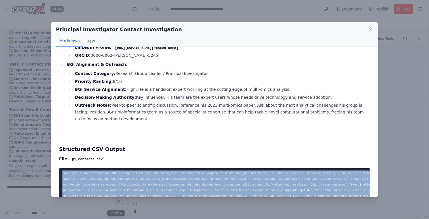
drag, startPoint x: 63, startPoint y: 122, endPoint x: 121, endPoint y: 192, distance: 91.5
click at [121, 192] on div "PI Contact Database: European Pharma (Roche, AstraZeneca, Novartis) File: pi_co…" at bounding box center [214, 122] width 326 height 150
copy code "Full Name,Title,Institution,Department,Contact Category,Email,Phone,Research Ar…"
click at [371, 31] on icon at bounding box center [370, 30] width 6 height 6
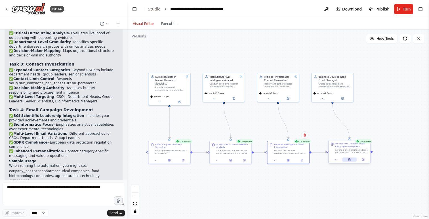
click at [351, 160] on button at bounding box center [349, 159] width 14 height 4
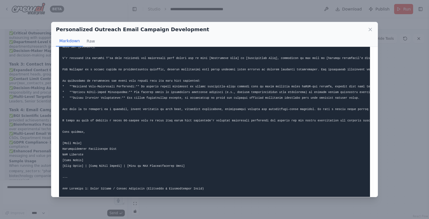
scroll to position [386, 0]
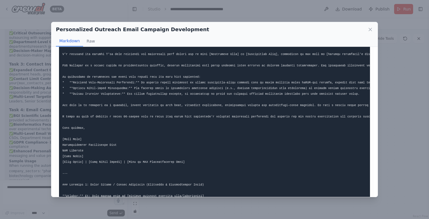
click at [150, 113] on pre at bounding box center [214, 151] width 311 height 884
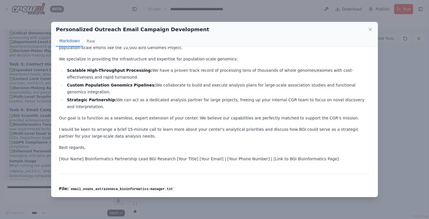
scroll to position [2441, 0]
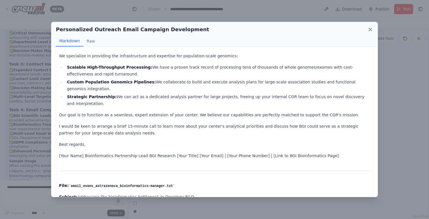
click at [369, 29] on icon at bounding box center [370, 30] width 6 height 6
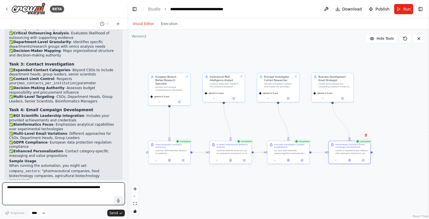
click at [79, 195] on textarea at bounding box center [63, 193] width 123 height 23
paste textarea "**********"
type textarea "**********"
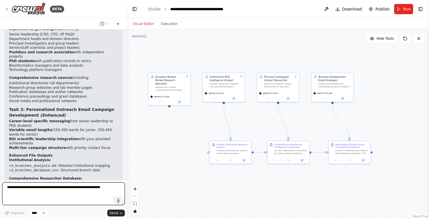
scroll to position [2121, 0]
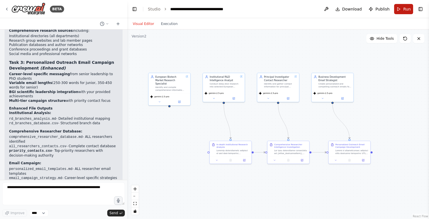
click at [402, 8] on button "Run" at bounding box center [403, 9] width 19 height 10
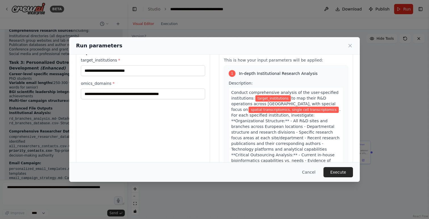
scroll to position [13, 0]
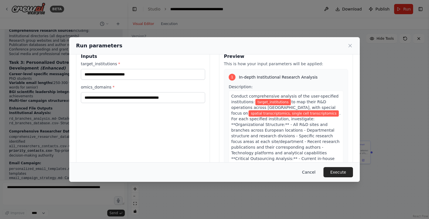
click at [311, 171] on button "Cancel" at bounding box center [309, 172] width 22 height 10
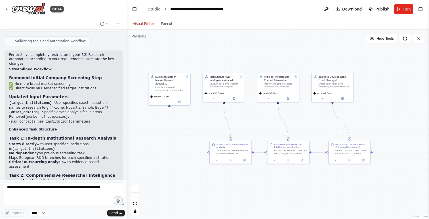
scroll to position [1886, 0]
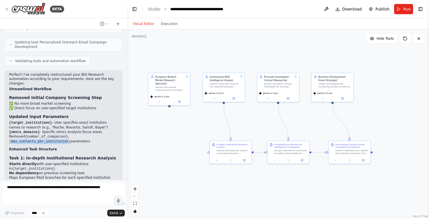
drag, startPoint x: 11, startPoint y: 73, endPoint x: 68, endPoint y: 74, distance: 56.8
click at [68, 140] on code "{max_contacts_per_institution}" at bounding box center [39, 142] width 61 height 4
copy code "max_contacts_per_institution"
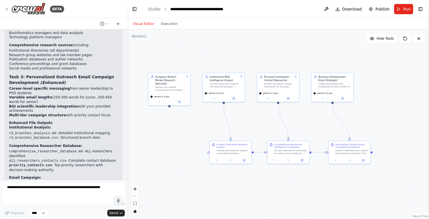
scroll to position [2121, 0]
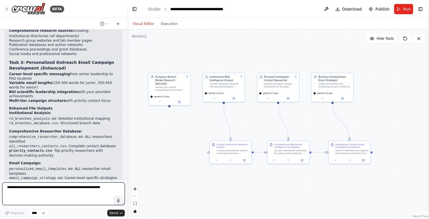
click at [58, 190] on textarea at bounding box center [63, 193] width 123 height 23
type textarea "*"
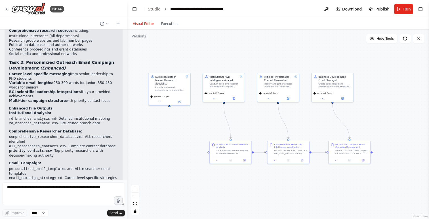
click at [68, 212] on li "target_institutions : "Roche, Novartis, Sanofi, Bayer, AstraZeneca"" at bounding box center [63, 216] width 109 height 9
copy li "Novartis"
drag, startPoint x: 52, startPoint y: 131, endPoint x: 77, endPoint y: 145, distance: 29.3
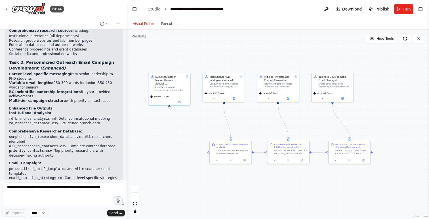
click at [77, 212] on ul "target_institutions : "Roche, Novartis, Sanofi, Bayer, AstraZeneca" omics_domai…" at bounding box center [63, 221] width 109 height 18
copy ul "Roche, Novartis, Sanofi, Bayer, AstraZeneca" omics_domains : "spatial transcrip…"
click at [398, 10] on button "Run" at bounding box center [403, 9] width 19 height 10
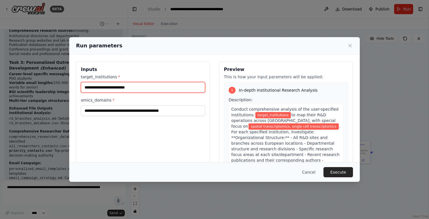
click at [141, 85] on input "target_institutions *" at bounding box center [143, 87] width 124 height 11
paste input "********"
type input "********"
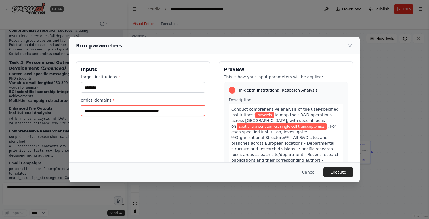
click at [135, 113] on input "**********" at bounding box center [143, 110] width 124 height 11
paste input "**********"
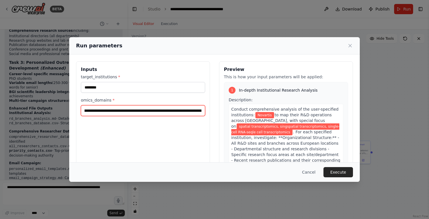
paste input "text"
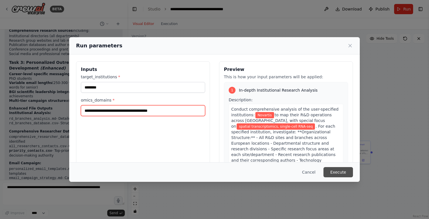
type input "**********"
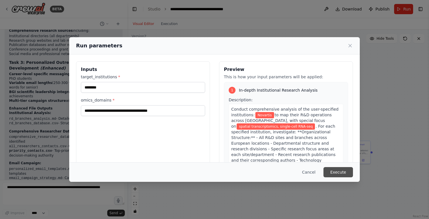
click at [342, 171] on button "Execute" at bounding box center [338, 172] width 30 height 10
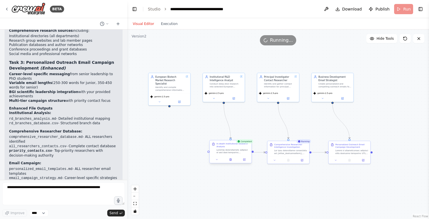
click at [231, 162] on div at bounding box center [231, 159] width 42 height 7
click at [231, 161] on icon at bounding box center [230, 159] width 3 height 3
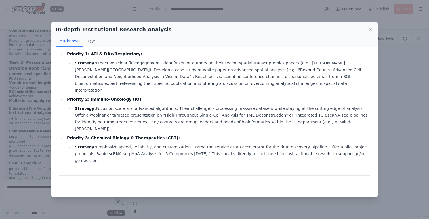
scroll to position [682, 0]
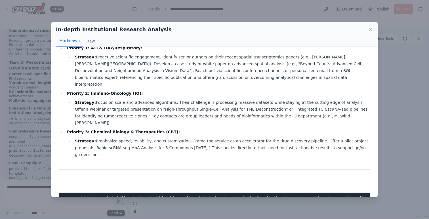
drag, startPoint x: 63, startPoint y: 149, endPoint x: 86, endPoint y: 188, distance: 44.7
click at [86, 193] on pre at bounding box center [214, 212] width 311 height 39
copy code "Institution Name,Branch Location,Department,Research Focus,Technology Platforms…"
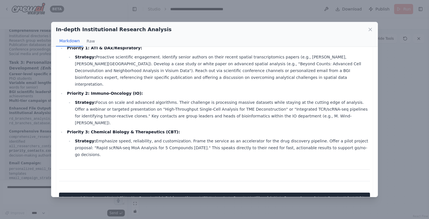
drag, startPoint x: 63, startPoint y: 149, endPoint x: 81, endPoint y: 182, distance: 37.6
click at [81, 193] on pre at bounding box center [214, 212] width 311 height 39
copy code "Institution Name,Branch Location,Department,Research Focus,Technology Platforms…"
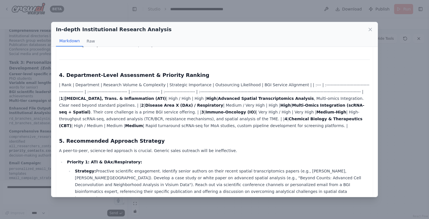
scroll to position [567, 0]
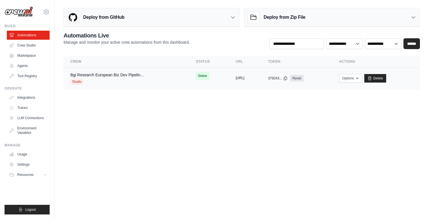
click at [236, 78] on button "[URL]" at bounding box center [240, 78] width 9 height 5
click at [132, 77] on link "Bgi Research European Biz Dev Pipelin..." at bounding box center [106, 75] width 73 height 5
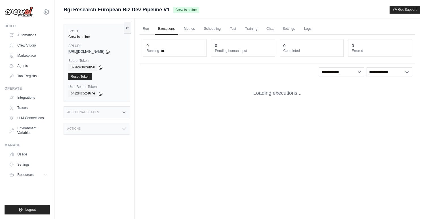
click at [367, 79] on div "**********" at bounding box center [277, 71] width 276 height 72
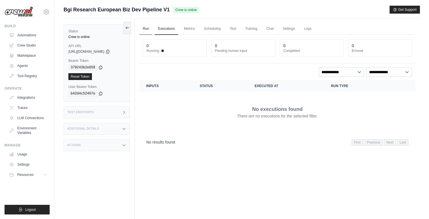
click at [147, 30] on link "Run" at bounding box center [145, 29] width 13 height 12
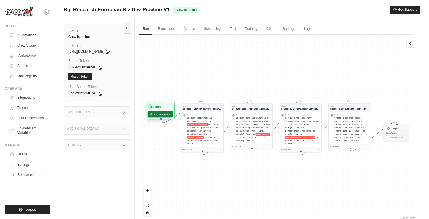
click at [167, 115] on button "Run Automation" at bounding box center [160, 114] width 25 height 6
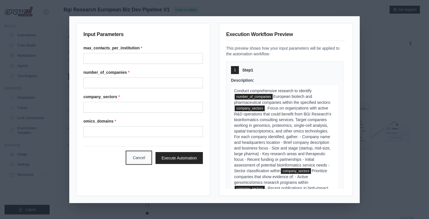
click at [135, 157] on button "Cancel" at bounding box center [139, 158] width 24 height 12
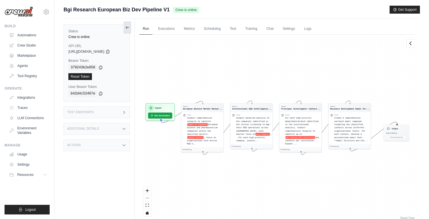
click at [127, 28] on icon at bounding box center [127, 28] width 3 height 0
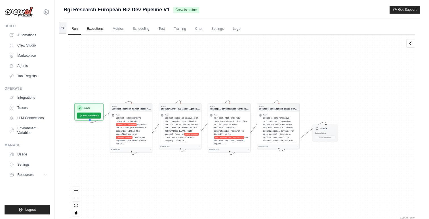
click at [99, 31] on link "Executions" at bounding box center [95, 29] width 24 height 12
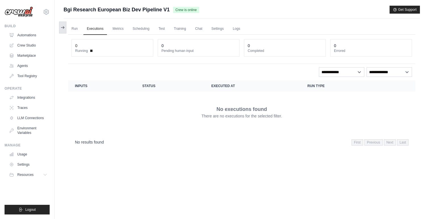
click at [63, 29] on icon at bounding box center [62, 27] width 5 height 5
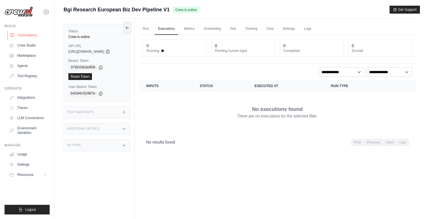
click at [28, 36] on link "Automations" at bounding box center [28, 35] width 43 height 9
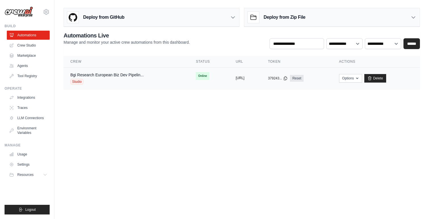
click at [244, 80] on button "https://bgi-research-european-bizde" at bounding box center [240, 78] width 9 height 5
click at [236, 78] on button "https://bgi-research-european-bizde" at bounding box center [240, 78] width 9 height 5
click at [362, 77] on button "Options" at bounding box center [350, 78] width 23 height 9
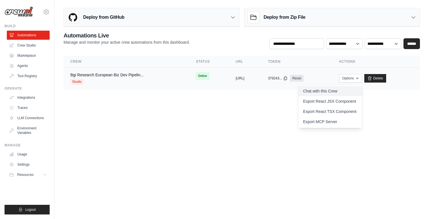
click at [347, 94] on link "Chat with this Crew" at bounding box center [331, 91] width 64 height 10
click at [262, 128] on body "ljhwahaha@gmail.com Settings Build Automations Crew Studio" at bounding box center [214, 109] width 429 height 219
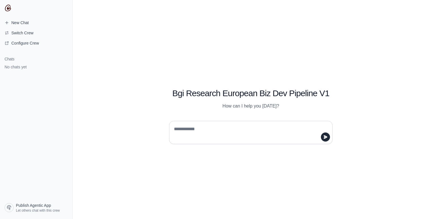
click at [193, 133] on textarea at bounding box center [249, 133] width 153 height 16
type textarea "*"
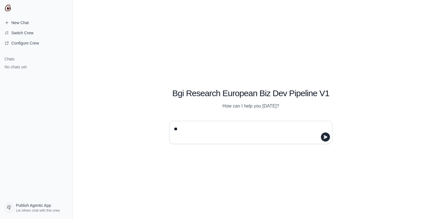
type textarea "*"
type textarea "*******"
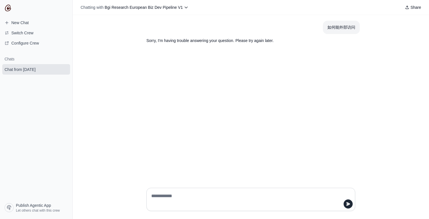
click at [342, 29] on div "如何能外部访问" at bounding box center [341, 27] width 28 height 7
copy div "如何能外部访问"
click at [266, 198] on textarea at bounding box center [249, 200] width 198 height 16
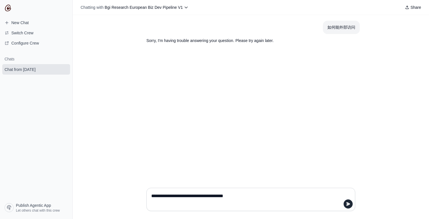
type textarea "**********"
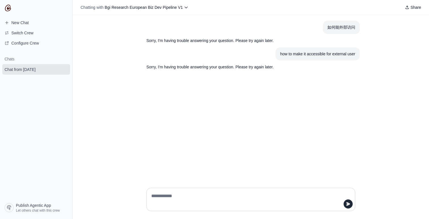
click at [299, 54] on div "how to make it accessible for external user" at bounding box center [317, 54] width 75 height 7
copy div "how to make it accessible for external user"
click at [221, 198] on textarea at bounding box center [249, 200] width 198 height 16
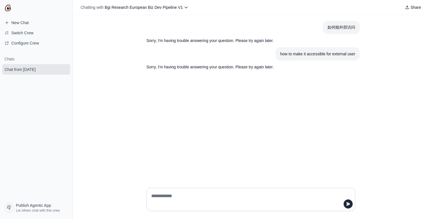
paste textarea "**********"
click at [183, 198] on textarea "**********" at bounding box center [249, 200] width 198 height 16
type textarea "**********"
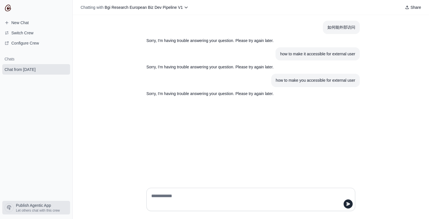
click at [45, 207] on span "Publish Agentic App" at bounding box center [33, 206] width 35 height 6
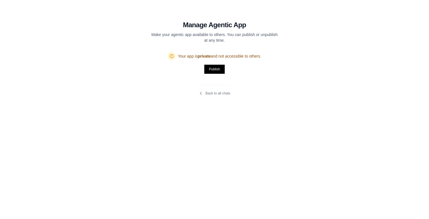
click at [184, 33] on p "Make your agentic app available to others. You can publish or unpublish at any …" at bounding box center [214, 37] width 127 height 11
copy p "agentic"
click at [245, 36] on p "Make your agentic app available to others. You can publish or unpublish at any …" at bounding box center [214, 37] width 127 height 11
click at [218, 94] on link "Back to all chats" at bounding box center [214, 93] width 31 height 5
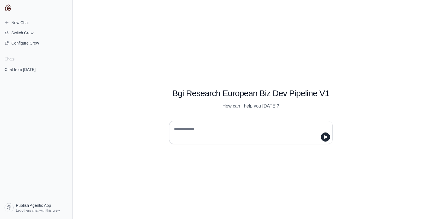
click at [188, 129] on textarea at bounding box center [249, 133] width 153 height 16
type textarea "*"
type textarea "**********"
